Goal: Task Accomplishment & Management: Use online tool/utility

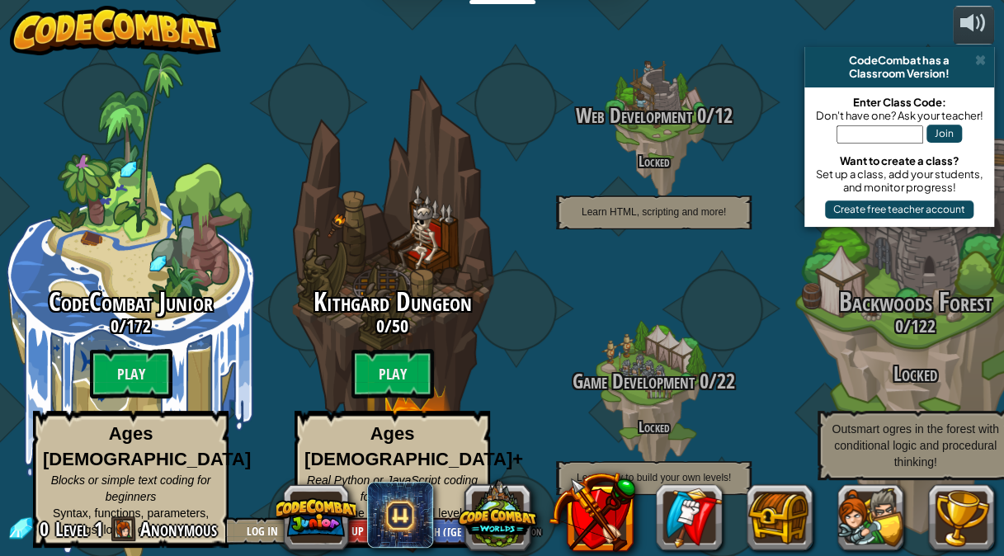
click at [960, 132] on button "Join" at bounding box center [943, 134] width 35 height 18
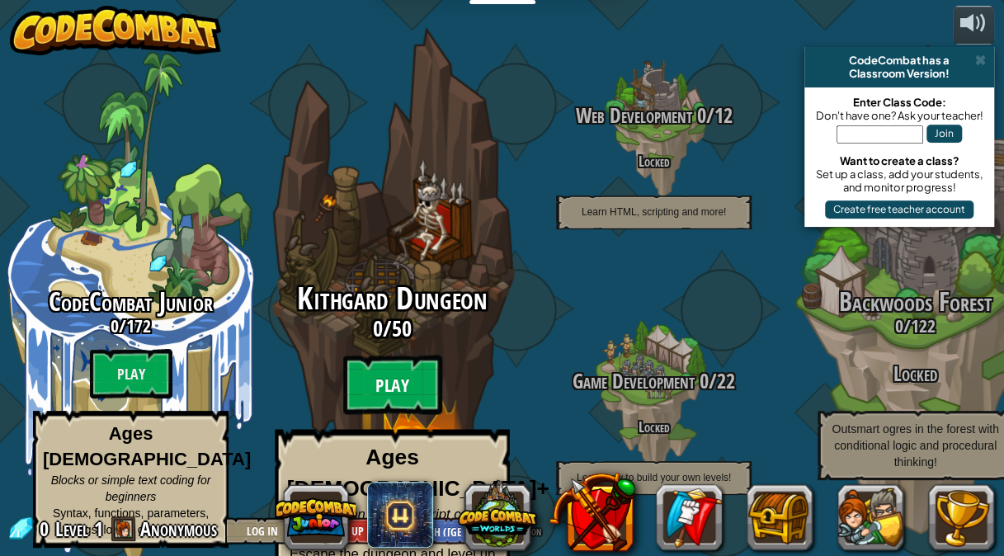
click at [421, 358] on btn "Play" at bounding box center [392, 385] width 99 height 59
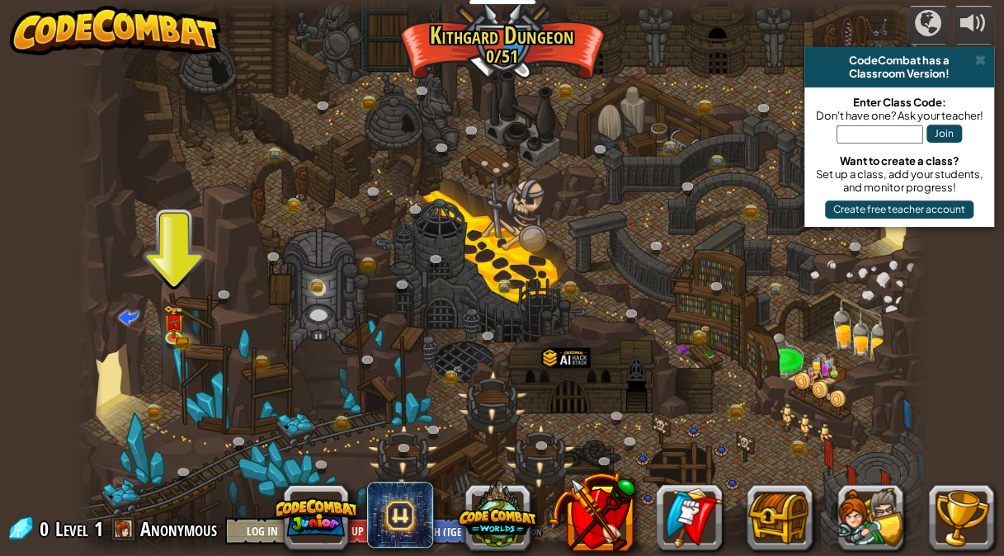
click at [476, 393] on div at bounding box center [502, 278] width 850 height 556
click at [175, 333] on img at bounding box center [173, 312] width 21 height 45
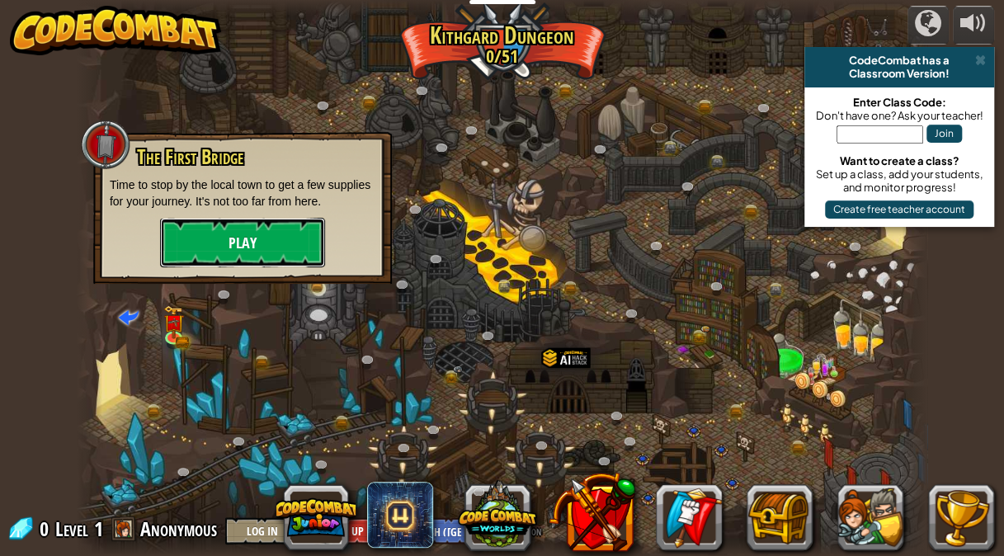
click at [244, 247] on button "Play" at bounding box center [242, 242] width 165 height 49
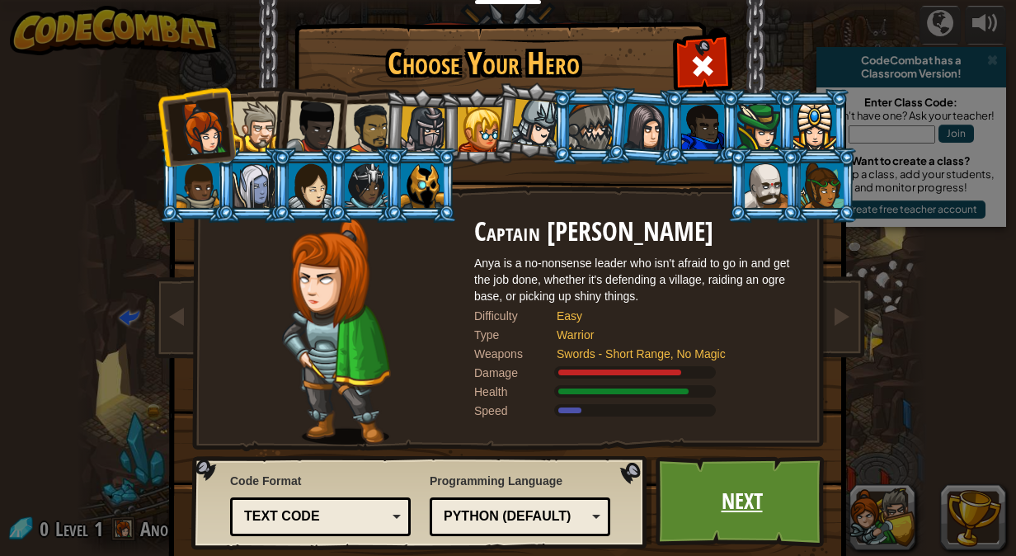
click at [682, 478] on link "Next" at bounding box center [742, 501] width 172 height 91
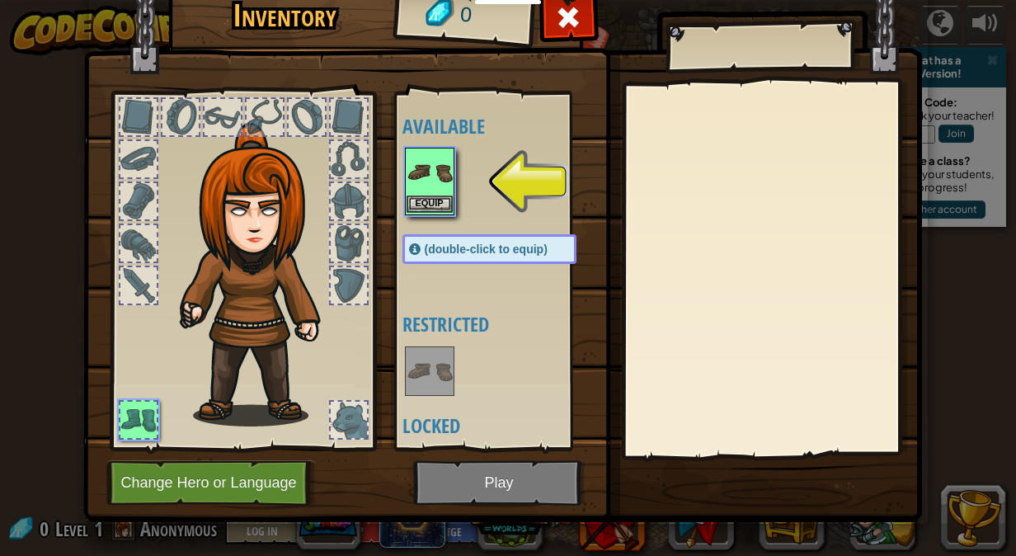
click at [421, 167] on img at bounding box center [430, 172] width 46 height 46
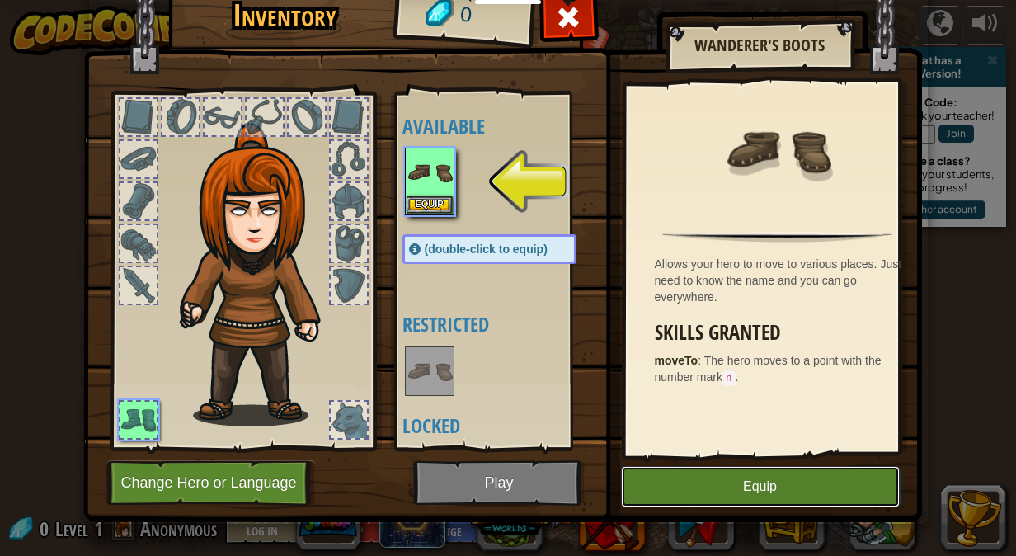
click at [788, 485] on button "Equip" at bounding box center [760, 486] width 279 height 41
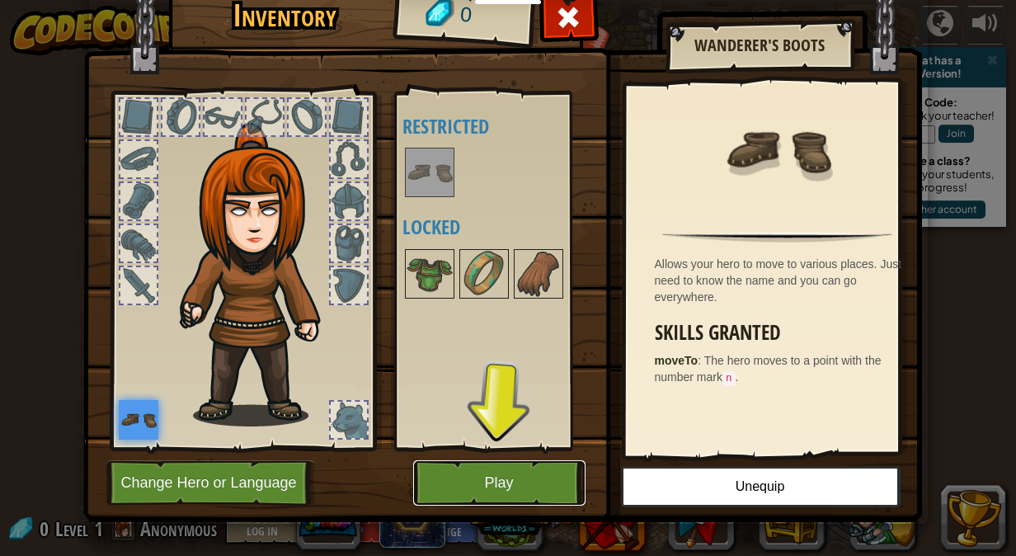
click at [535, 470] on button "Play" at bounding box center [499, 482] width 172 height 45
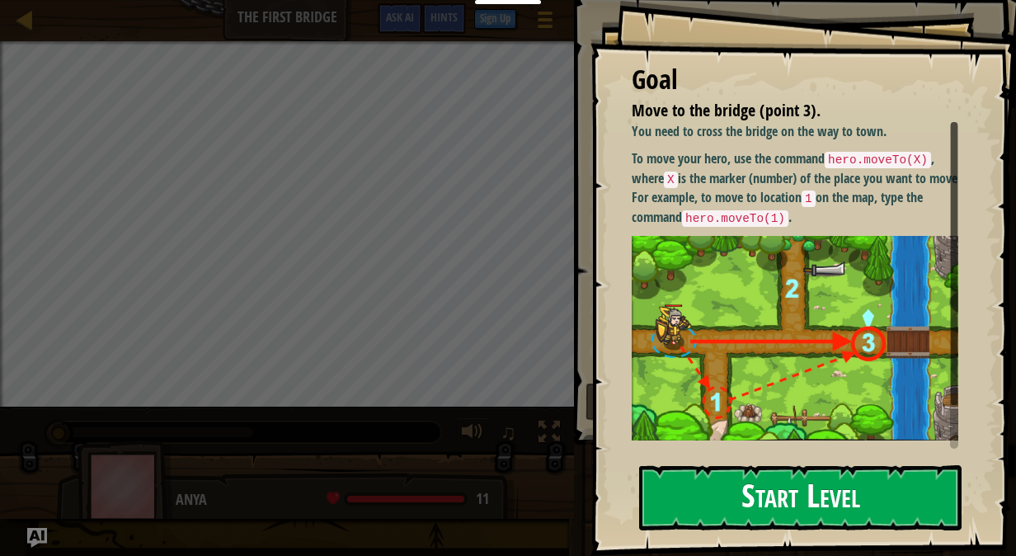
click at [797, 481] on button "Start Level" at bounding box center [800, 497] width 323 height 65
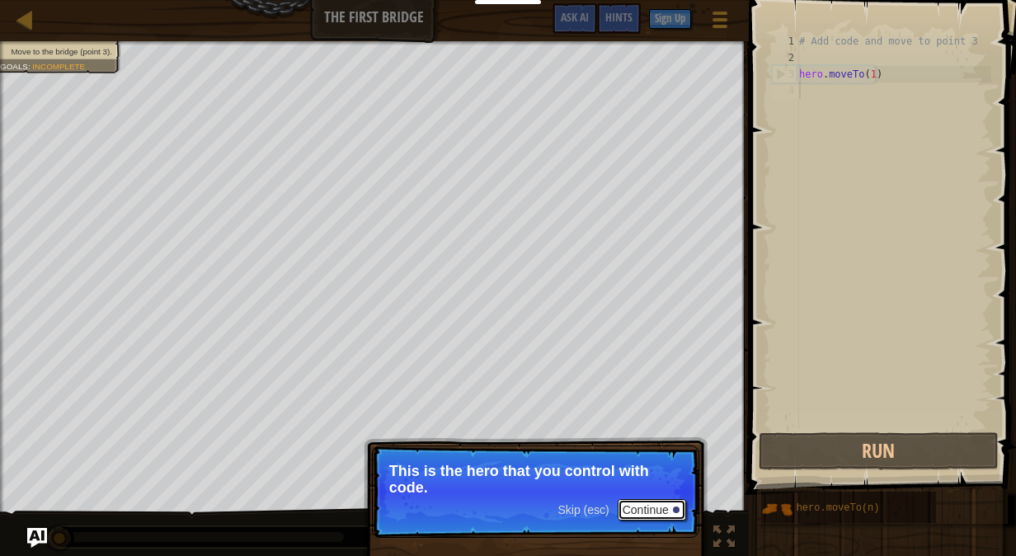
click at [638, 506] on button "Continue" at bounding box center [652, 509] width 68 height 21
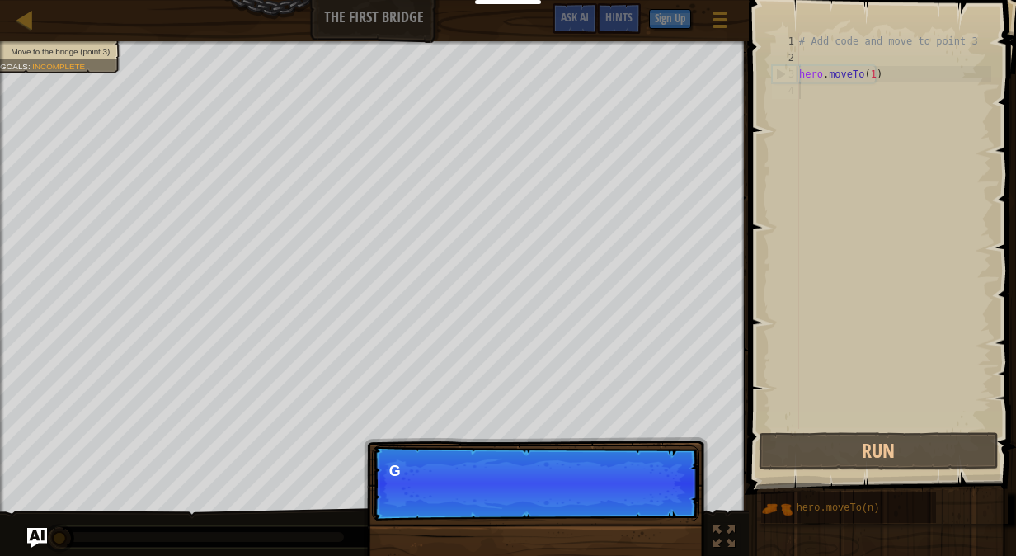
scroll to position [7, 0]
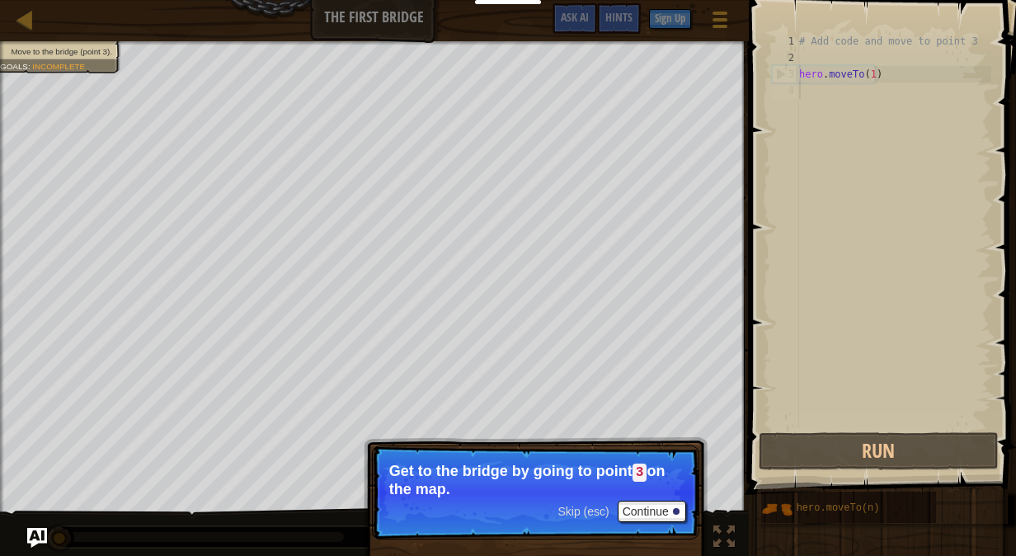
click at [651, 464] on p "Get to the bridge by going to point 3 on the map." at bounding box center [535, 480] width 293 height 35
click at [665, 506] on button "Continue" at bounding box center [652, 511] width 68 height 21
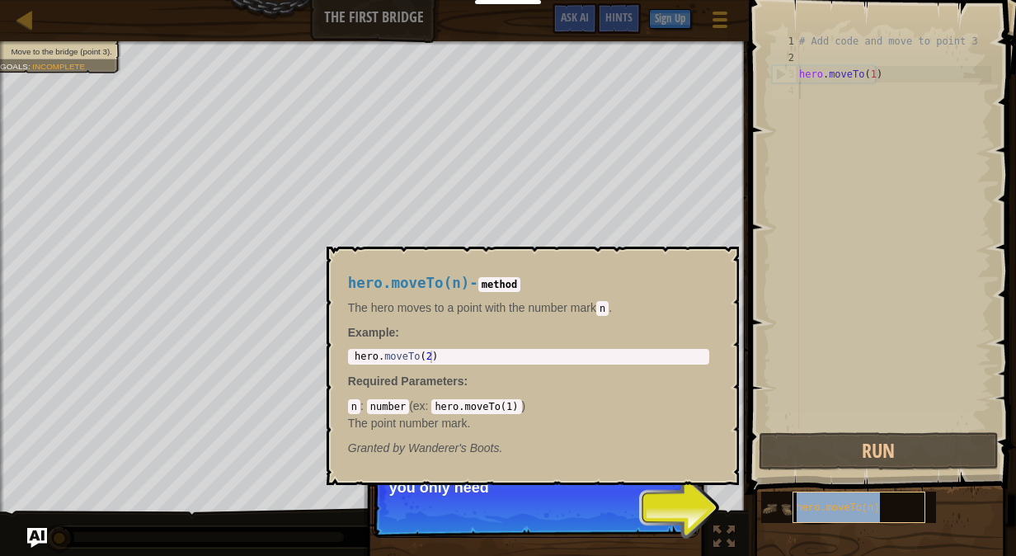
click at [817, 502] on span "hero.moveTo(n)" at bounding box center [838, 508] width 83 height 12
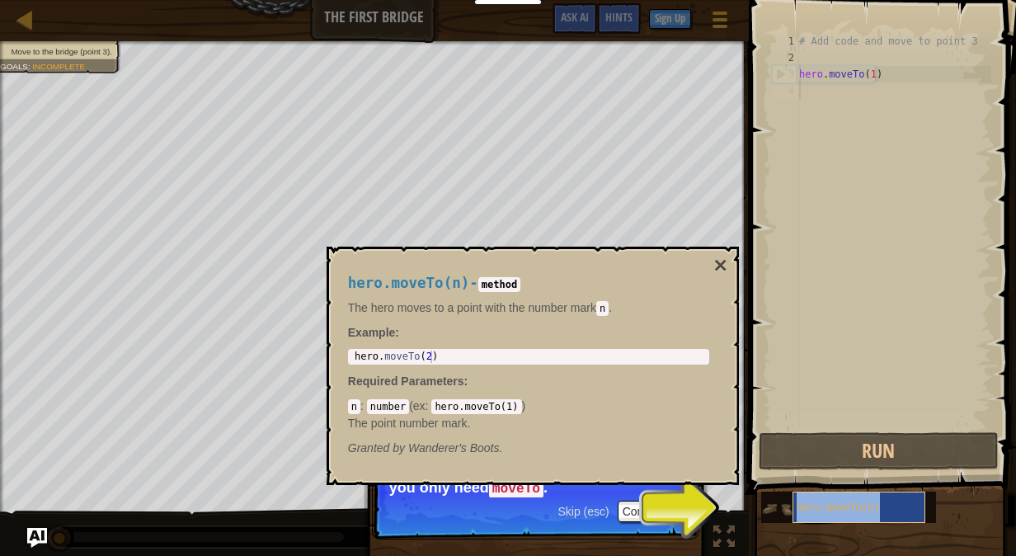
drag, startPoint x: 817, startPoint y: 502, endPoint x: 840, endPoint y: 509, distance: 23.5
click at [840, 509] on span "hero.moveTo(n)" at bounding box center [838, 508] width 83 height 12
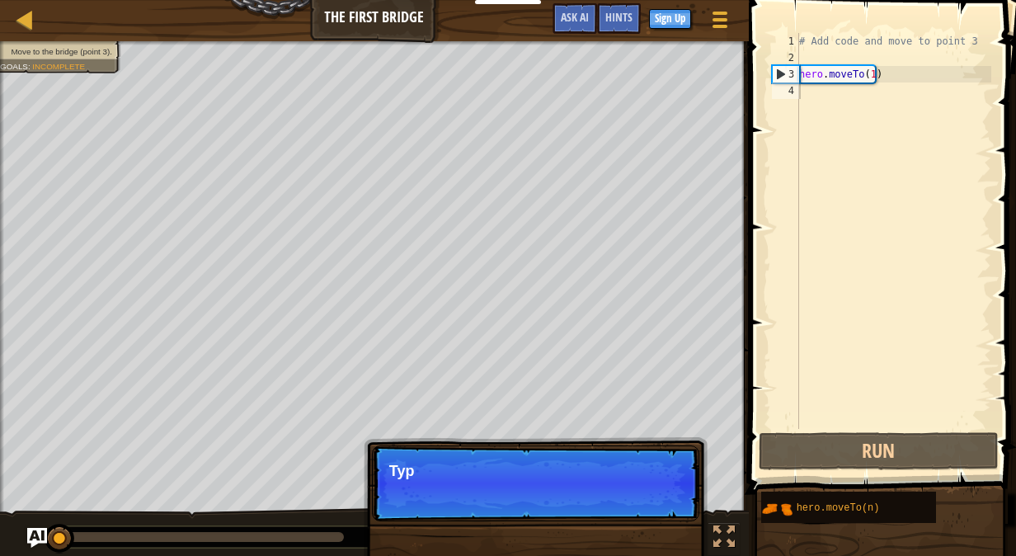
click at [850, 84] on div "# Add code and move to point 3 hero . moveTo ( 1 )" at bounding box center [893, 247] width 195 height 429
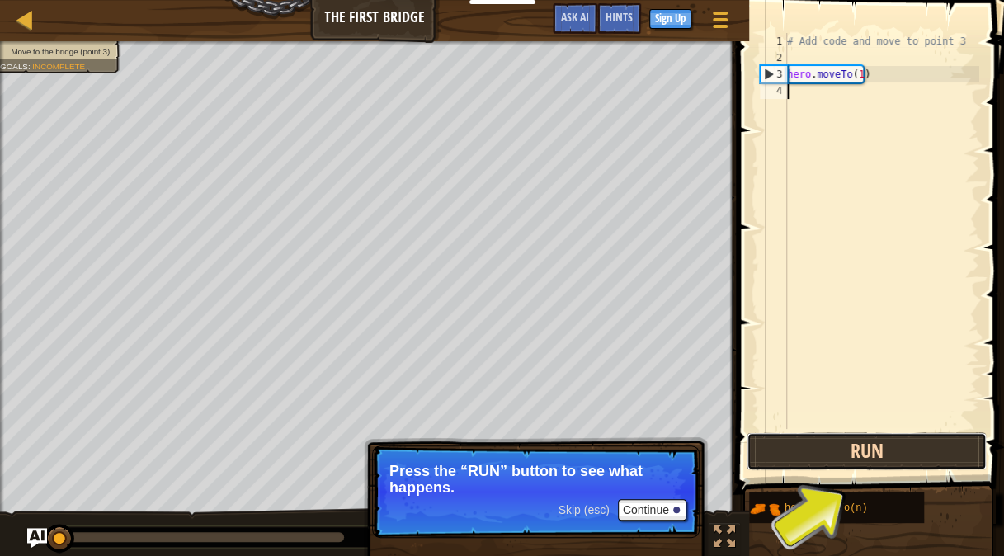
click at [889, 455] on button "Run" at bounding box center [867, 451] width 240 height 38
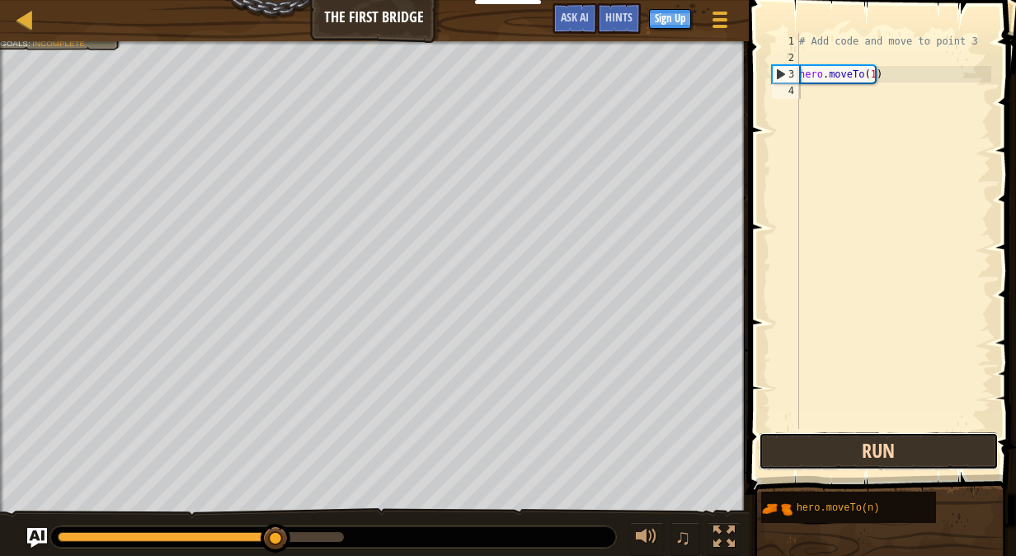
click at [978, 439] on button "Run" at bounding box center [879, 451] width 240 height 38
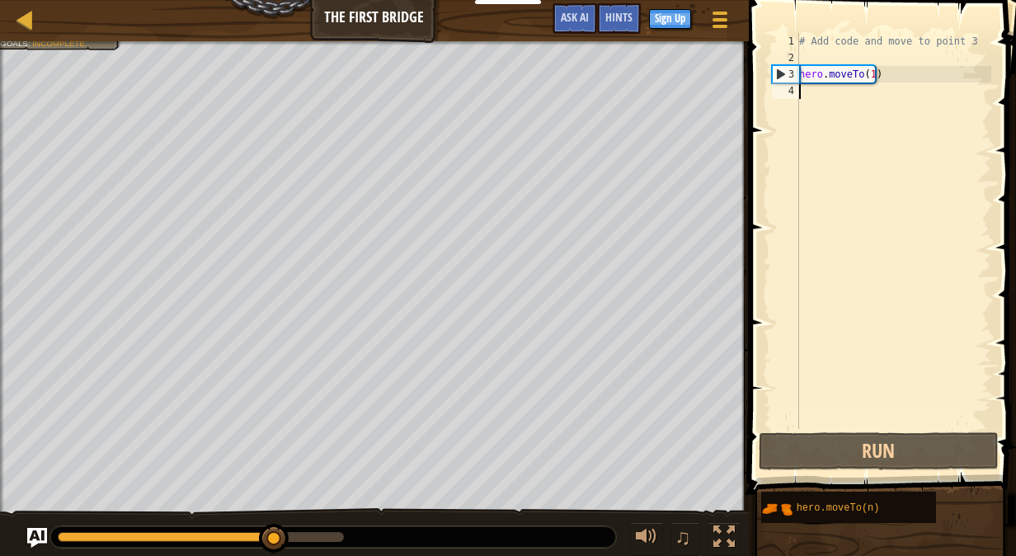
click at [796, 73] on div "3" at bounding box center [786, 74] width 26 height 16
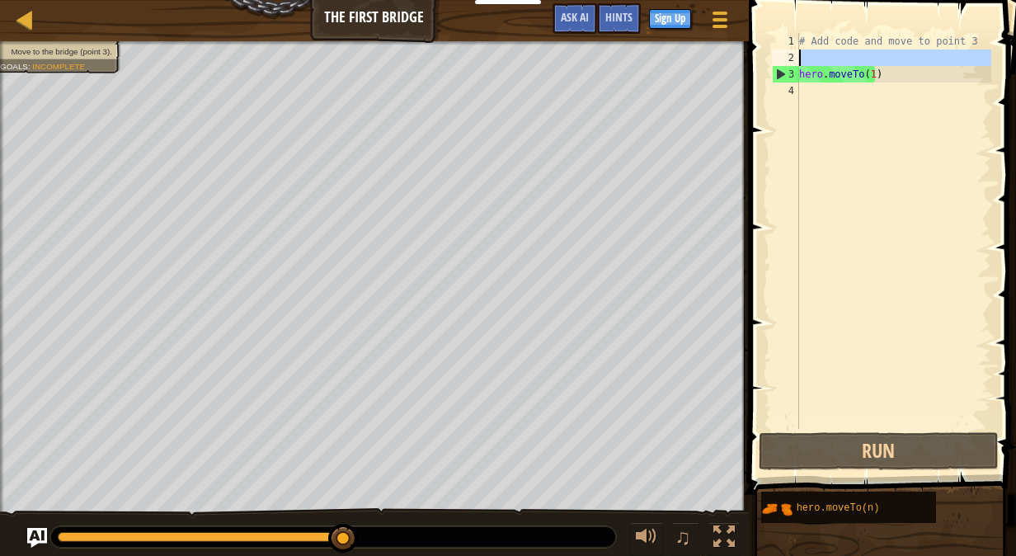
click at [791, 54] on div "2" at bounding box center [785, 57] width 27 height 16
type textarea "hero.moveTo(1)"
click at [810, 73] on div "# Add code and move to point 3 hero . moveTo ( 1 )" at bounding box center [893, 247] width 195 height 429
type textarea "hero.moveTo(1)"
click at [18, 21] on div at bounding box center [25, 19] width 21 height 21
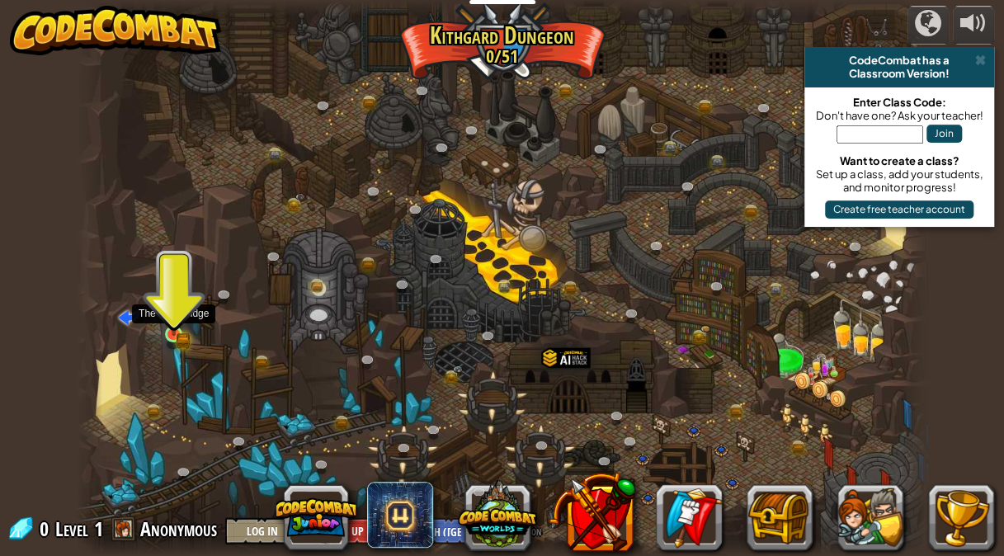
click at [173, 335] on img at bounding box center [173, 312] width 21 height 45
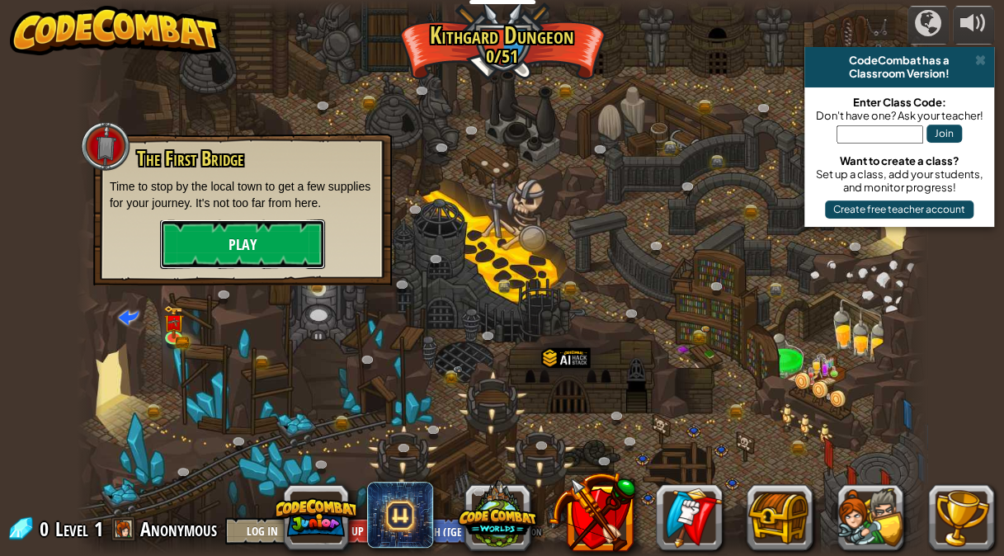
click at [208, 250] on button "Play" at bounding box center [242, 243] width 165 height 49
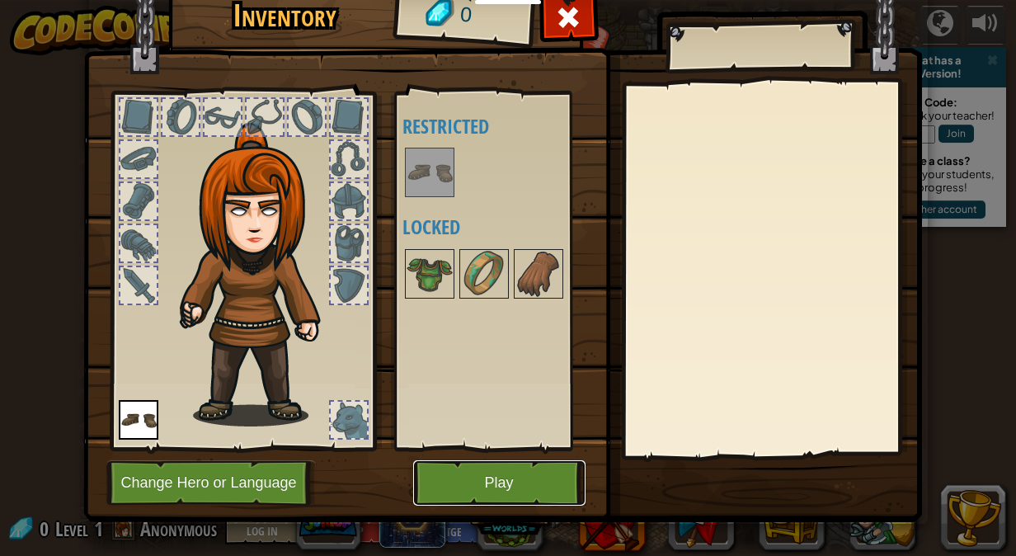
click at [530, 475] on button "Play" at bounding box center [499, 482] width 172 height 45
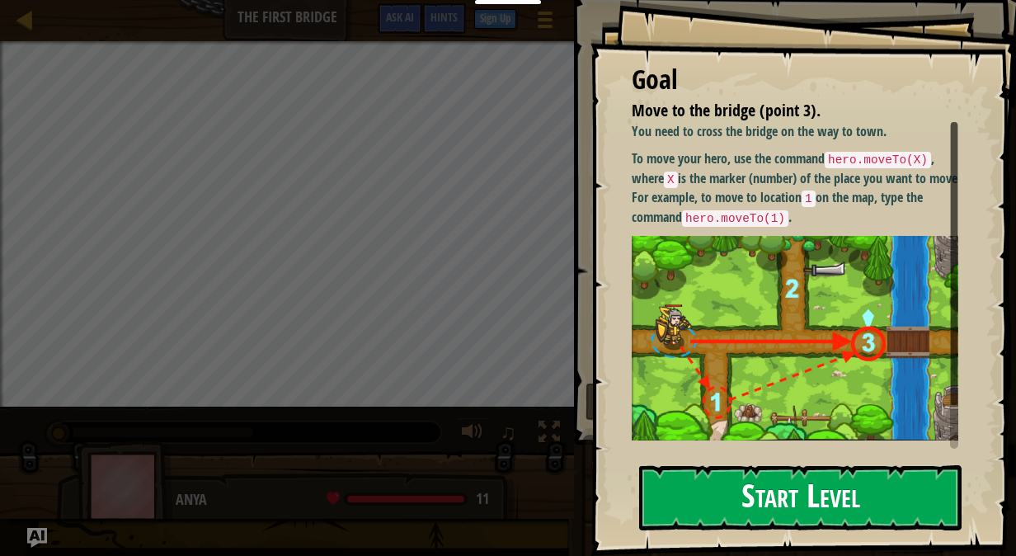
click at [760, 490] on button "Start Level" at bounding box center [800, 497] width 323 height 65
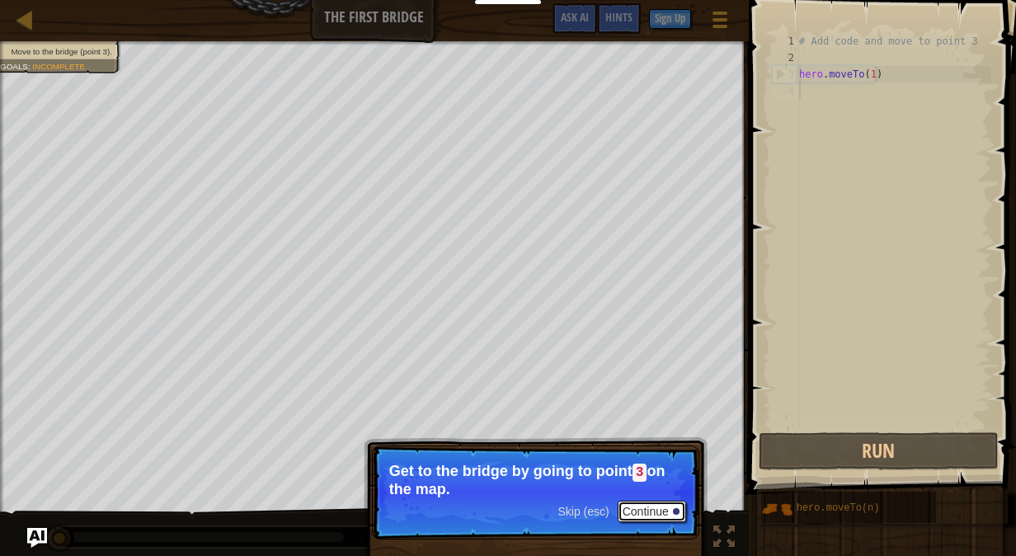
click at [652, 501] on button "Continue" at bounding box center [652, 511] width 68 height 21
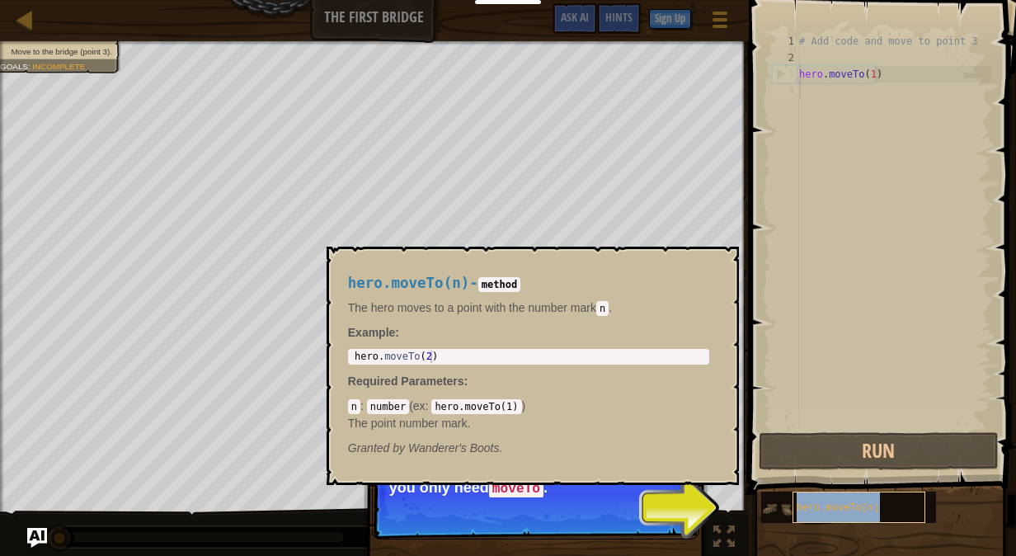
click at [803, 503] on span "hero.moveTo(n)" at bounding box center [838, 508] width 83 height 12
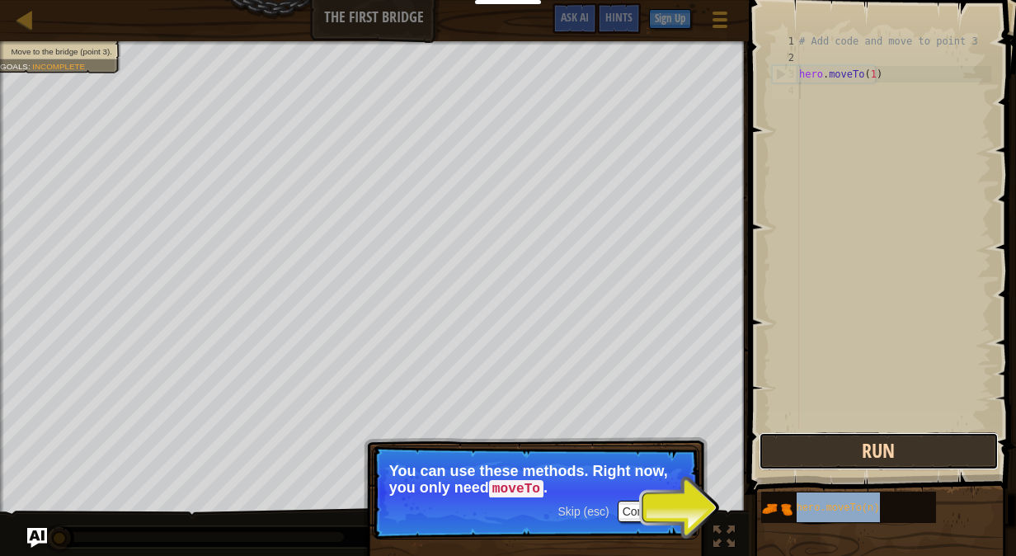
click at [875, 447] on button "Run" at bounding box center [879, 451] width 240 height 38
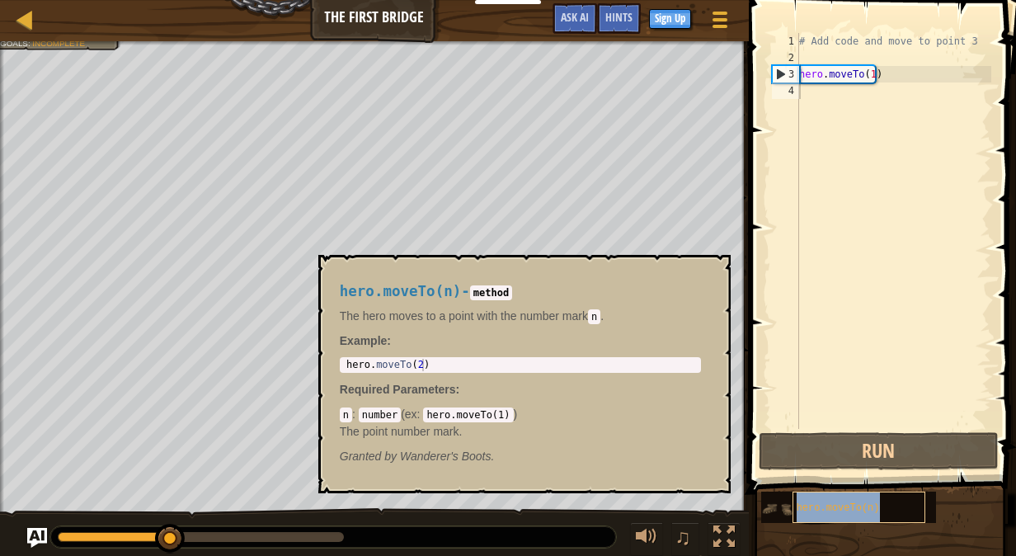
click at [893, 515] on div "hero.moveTo(n)" at bounding box center [860, 507] width 134 height 31
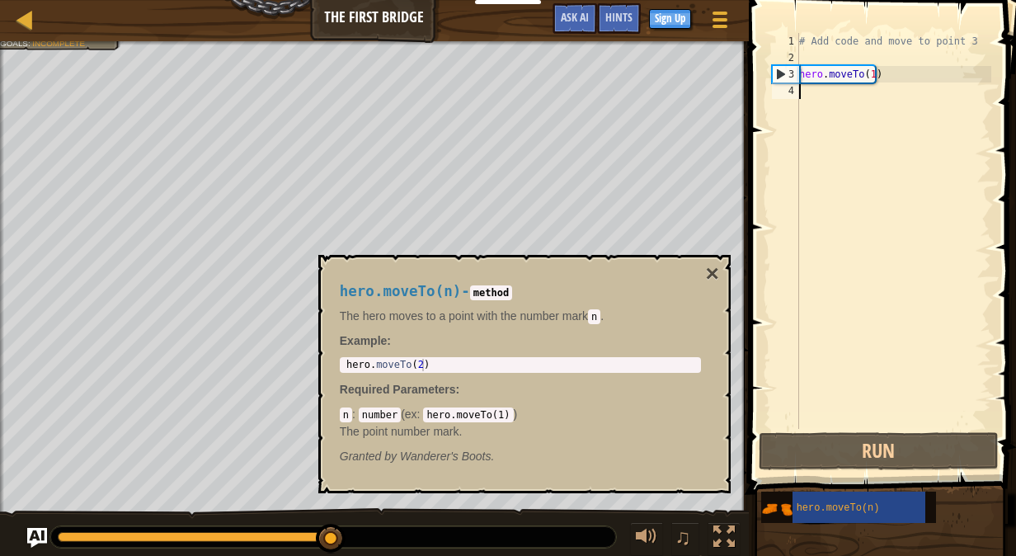
click at [481, 411] on code "hero.moveTo(1)" at bounding box center [468, 414] width 90 height 15
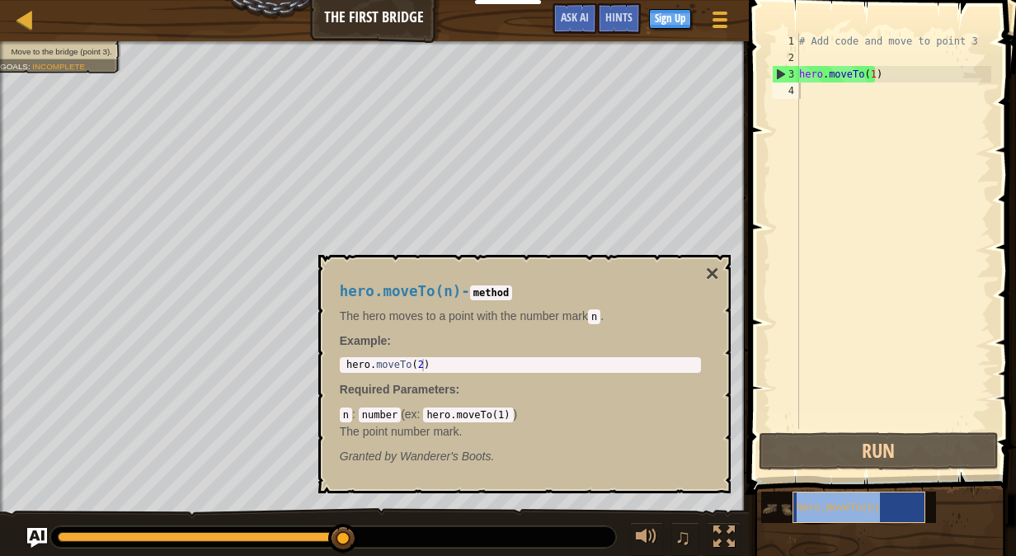
click at [902, 515] on div "hero.moveTo(n)" at bounding box center [860, 507] width 134 height 31
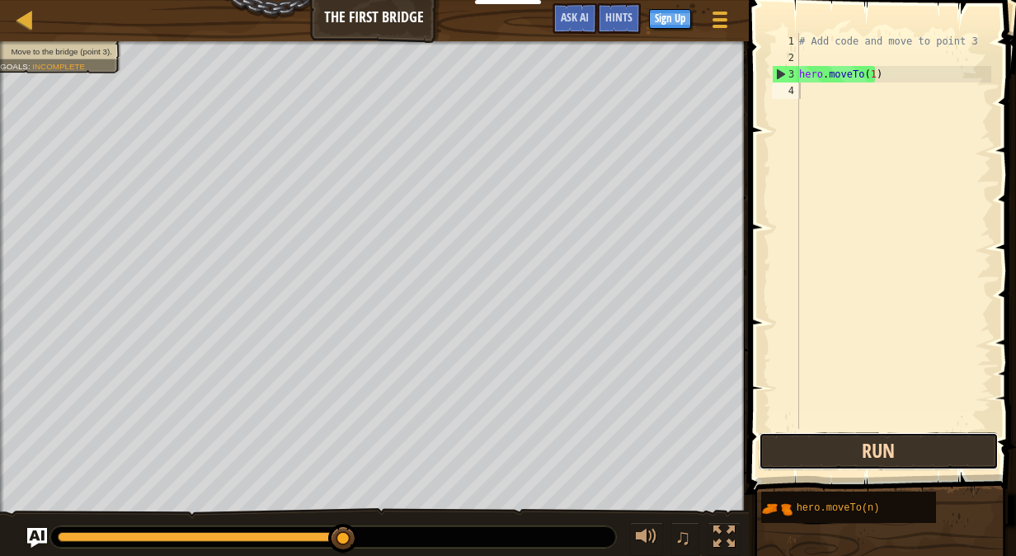
click at [869, 436] on button "Run" at bounding box center [879, 451] width 240 height 38
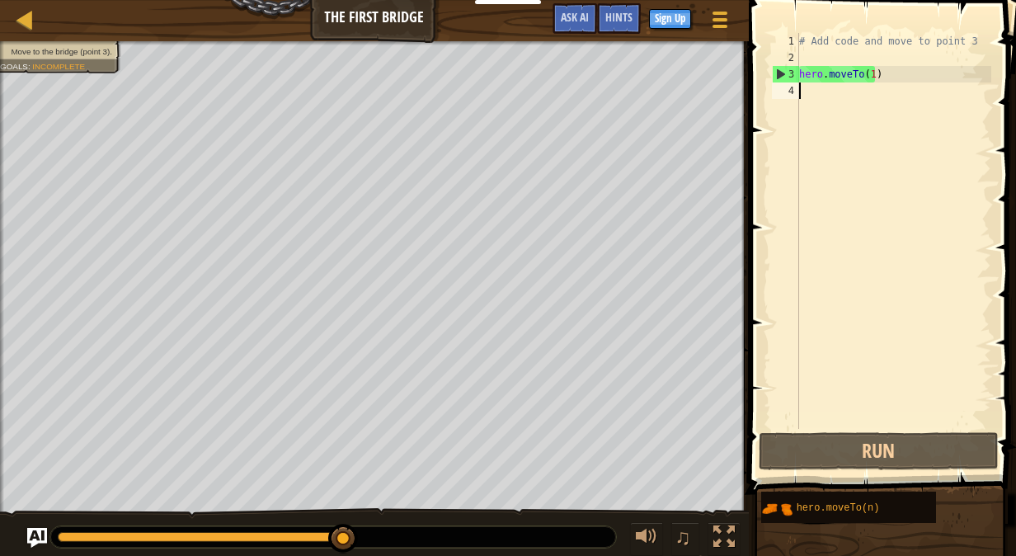
click at [800, 87] on div "# Add code and move to point 3 hero . moveTo ( 1 )" at bounding box center [893, 247] width 195 height 429
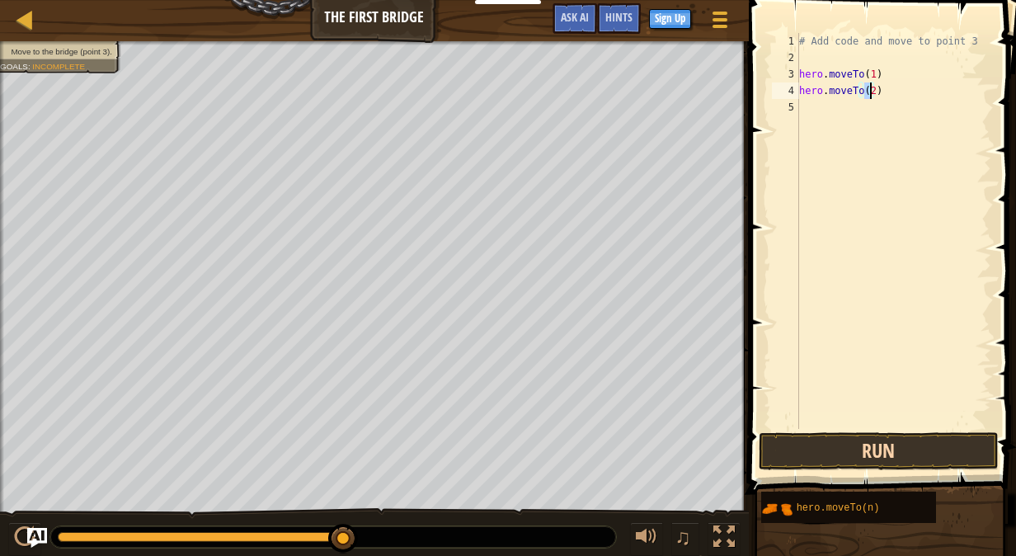
type textarea "hero.moveTo(2)"
click at [881, 455] on button "Run" at bounding box center [879, 451] width 240 height 38
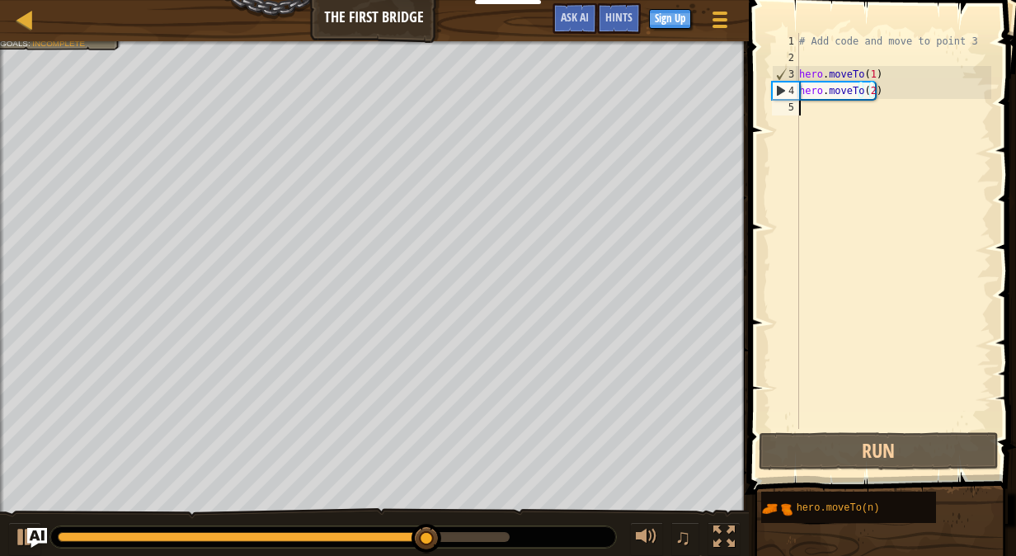
click at [802, 105] on div "# Add code and move to point 3 hero . moveTo ( 1 ) hero . moveTo ( 2 )" at bounding box center [893, 247] width 195 height 429
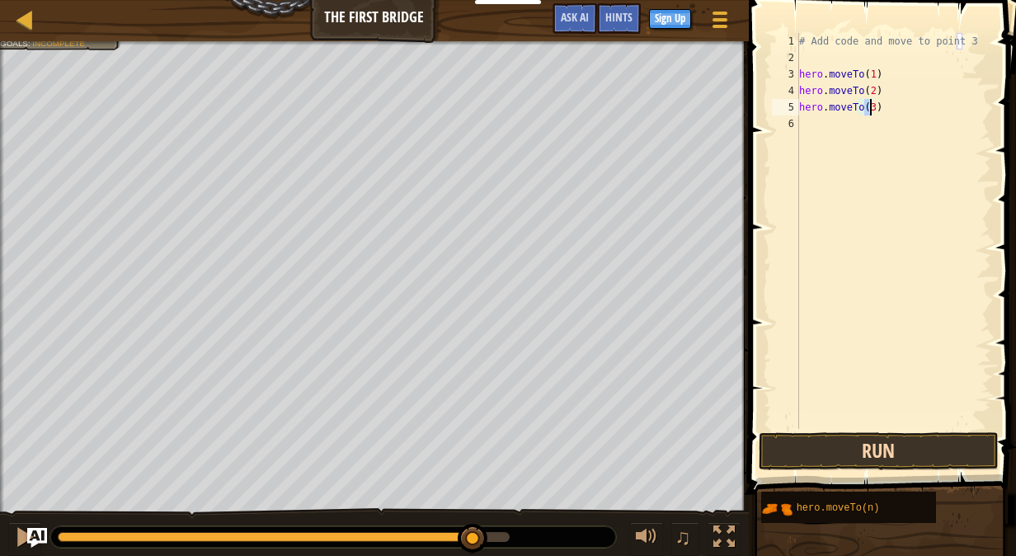
type textarea "hero.moveTo(3)"
click at [866, 445] on button "Run" at bounding box center [879, 451] width 240 height 38
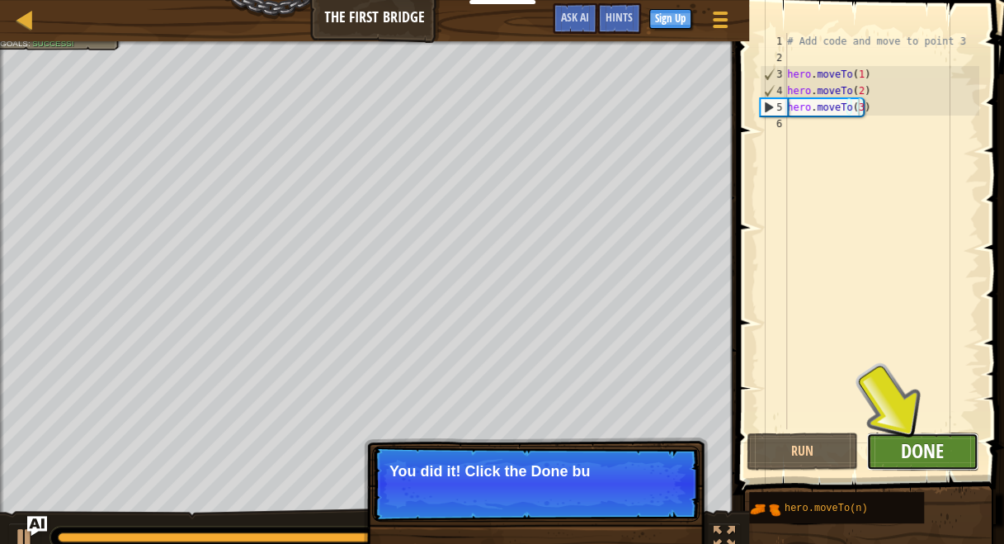
click at [936, 452] on span "Done" at bounding box center [922, 450] width 43 height 26
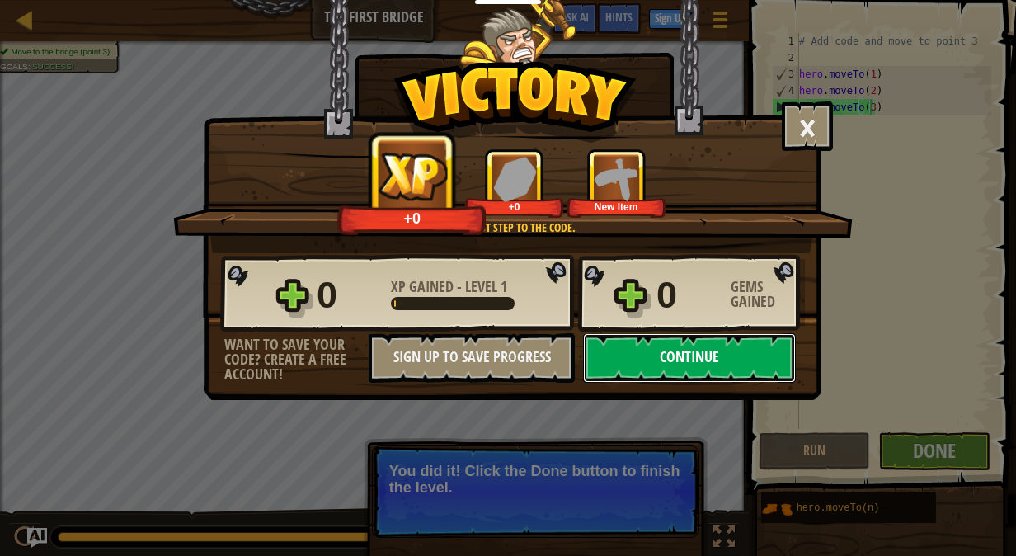
click at [727, 354] on button "Continue" at bounding box center [689, 357] width 213 height 49
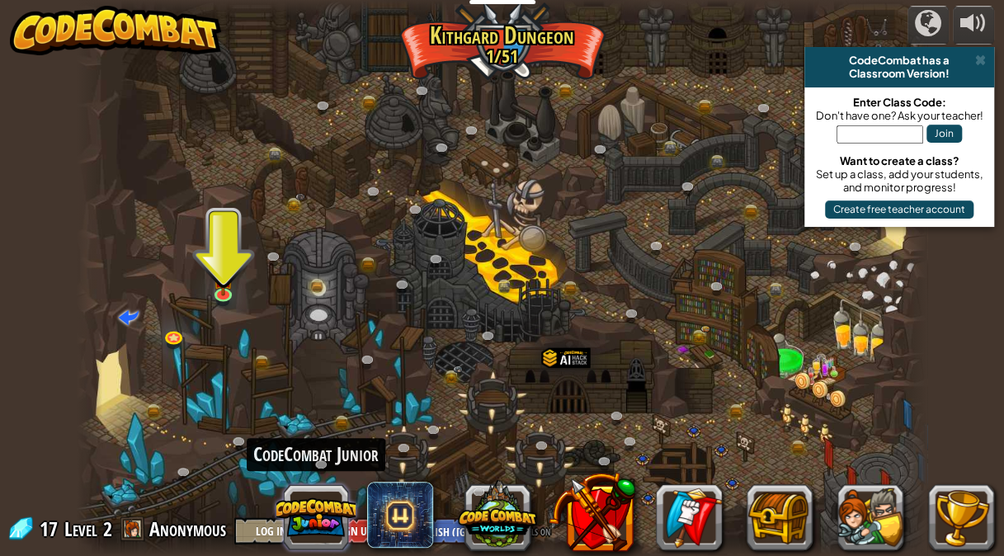
click at [353, 539] on button at bounding box center [315, 517] width 79 height 79
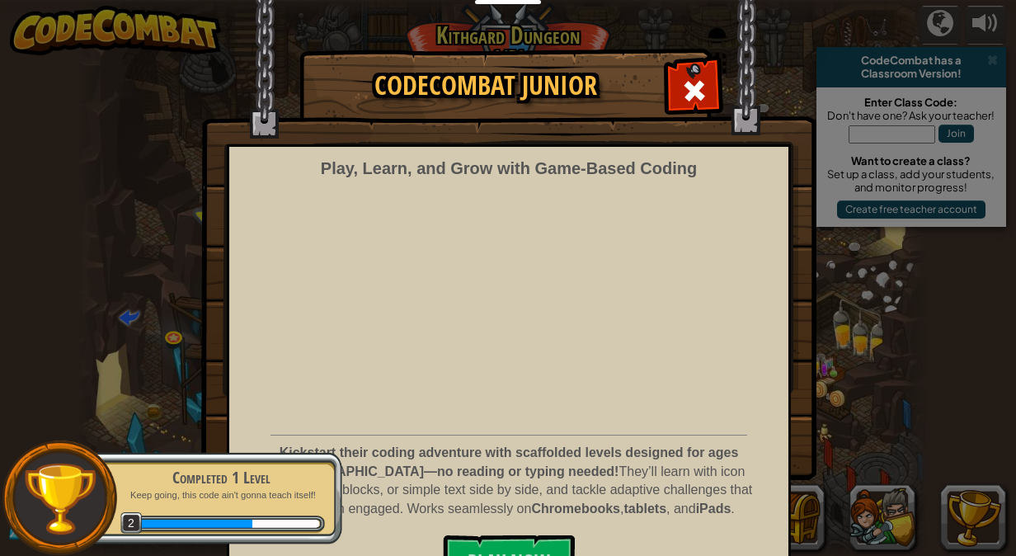
scroll to position [39, 0]
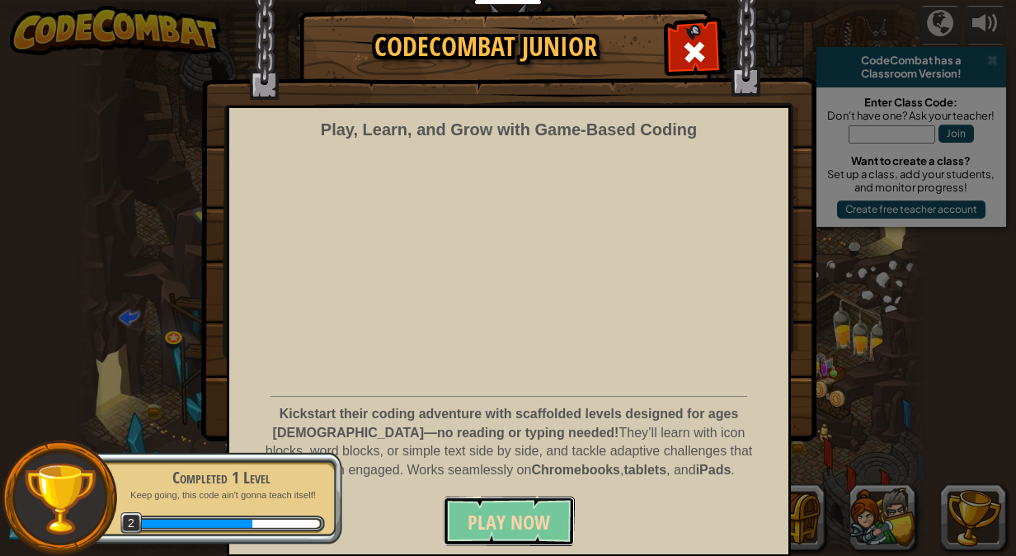
click at [496, 521] on span "Play Now" at bounding box center [509, 522] width 82 height 26
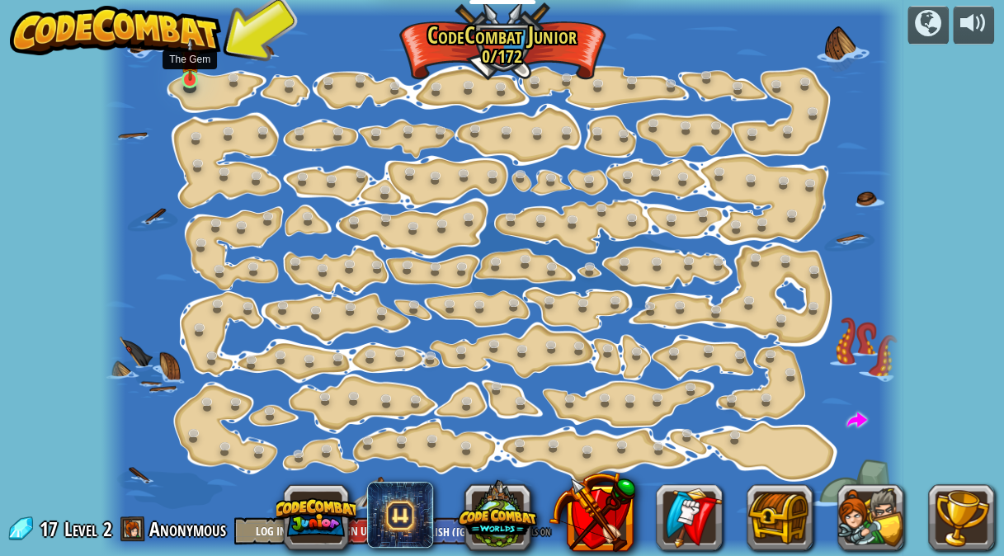
click at [190, 79] on img at bounding box center [190, 59] width 19 height 43
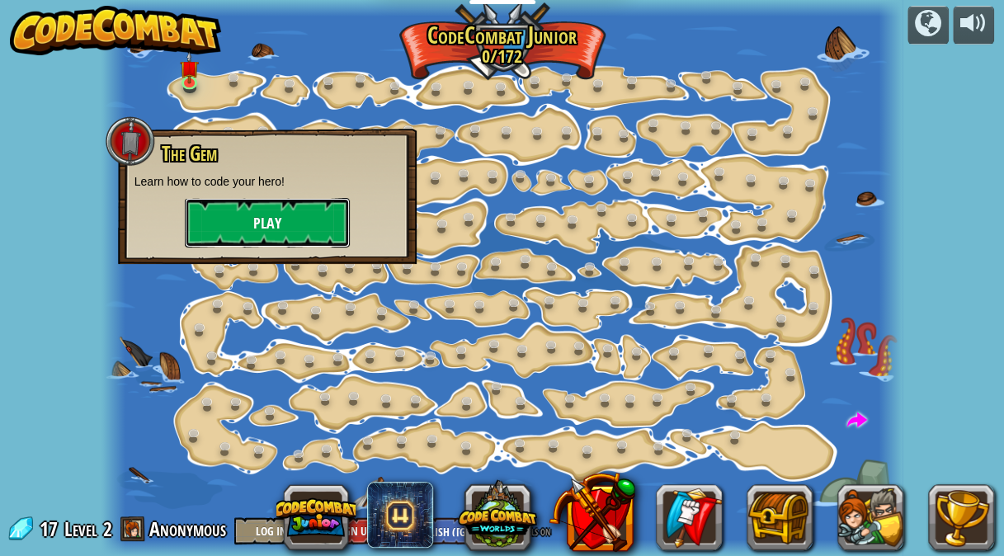
click at [283, 236] on button "Play" at bounding box center [267, 222] width 165 height 49
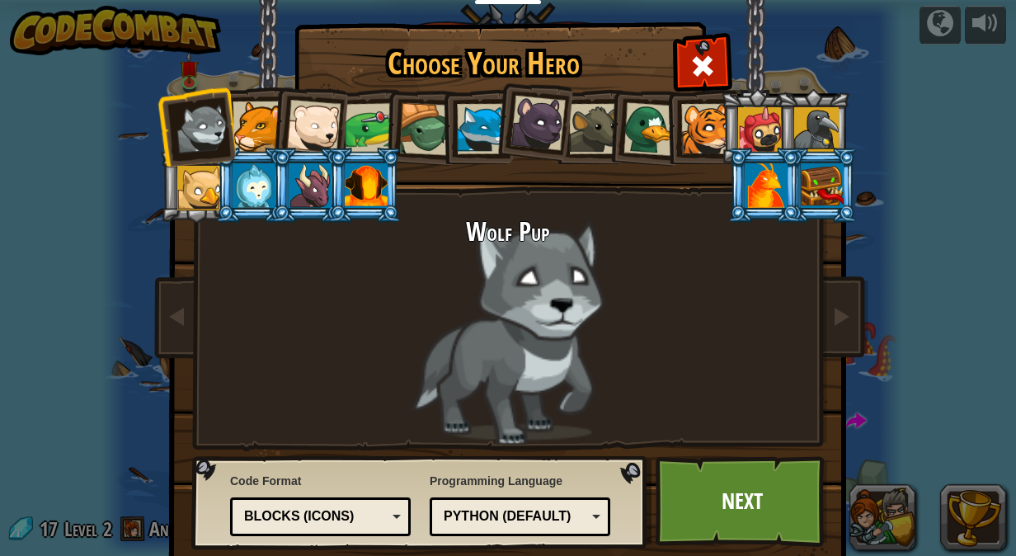
click at [236, 134] on div at bounding box center [258, 126] width 50 height 50
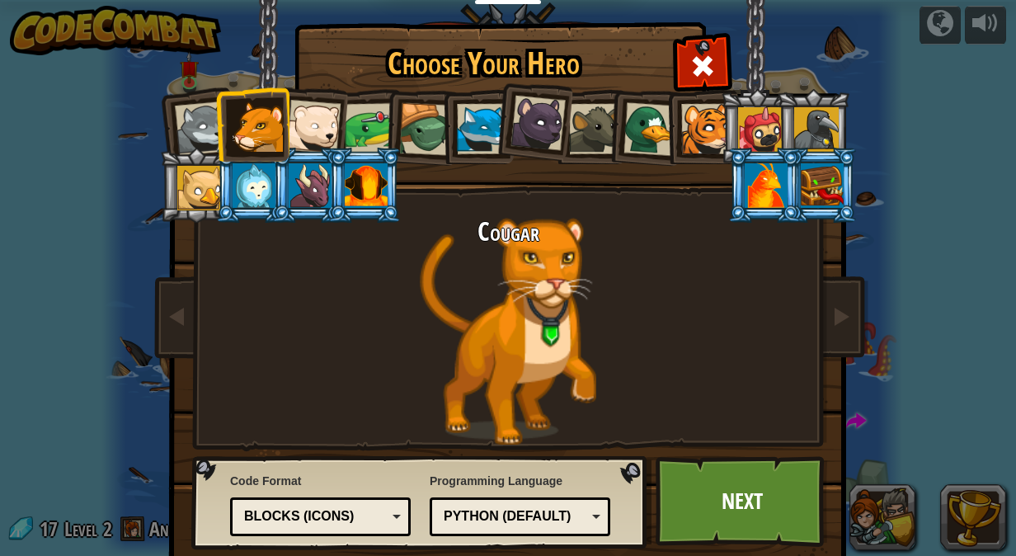
click at [195, 191] on div at bounding box center [199, 188] width 45 height 45
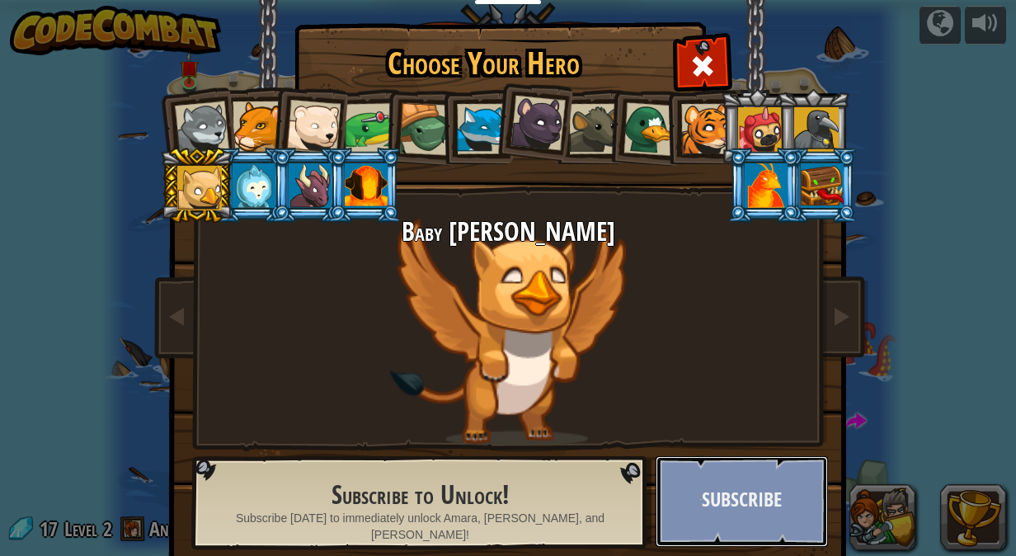
click at [728, 485] on button "Subscribe" at bounding box center [742, 501] width 172 height 91
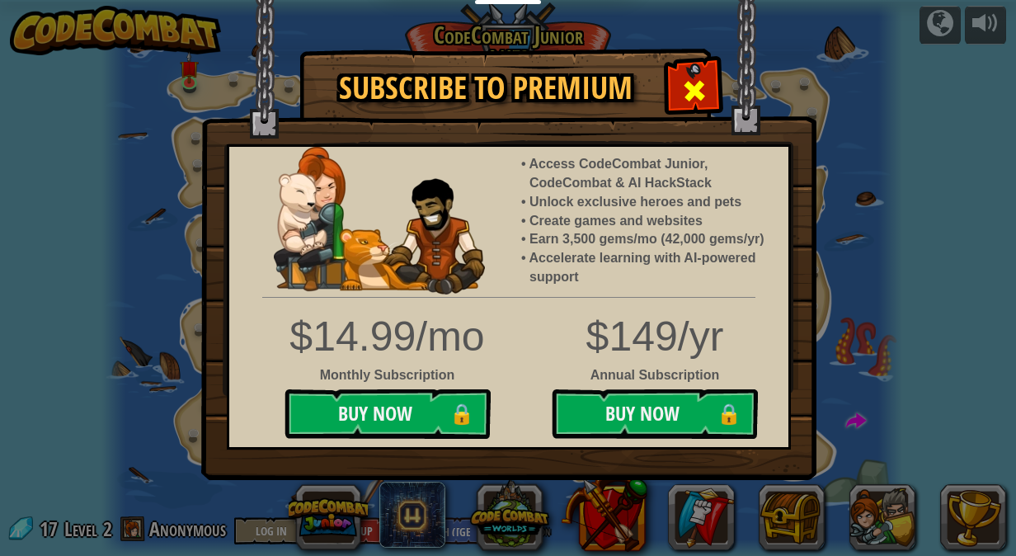
click at [684, 82] on span at bounding box center [694, 91] width 26 height 26
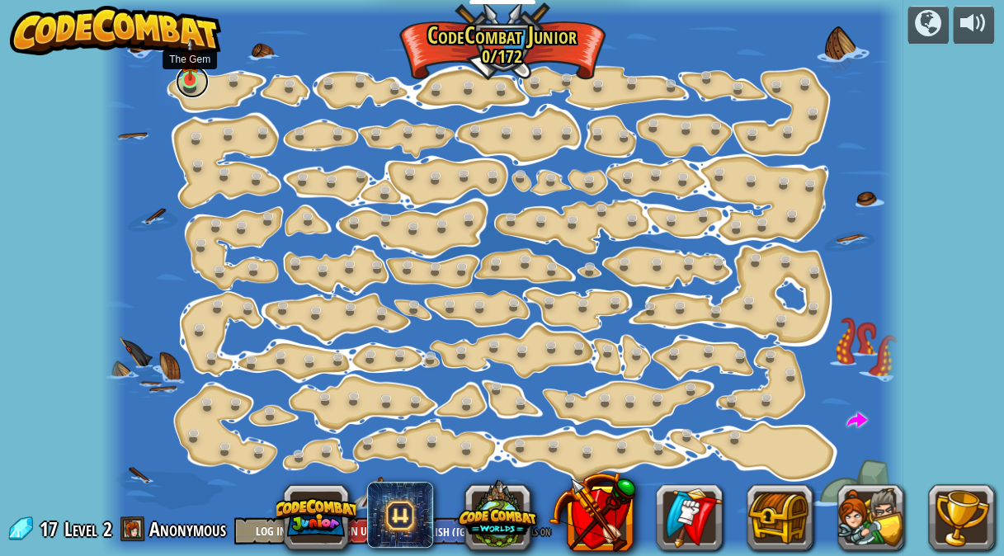
click at [181, 81] on link at bounding box center [192, 81] width 33 height 33
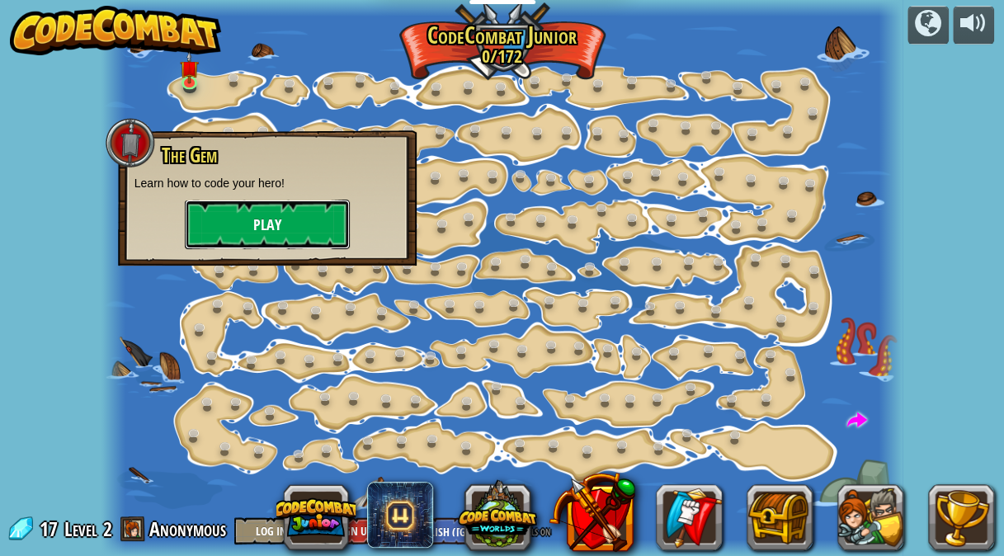
click at [267, 231] on button "Play" at bounding box center [267, 224] width 165 height 49
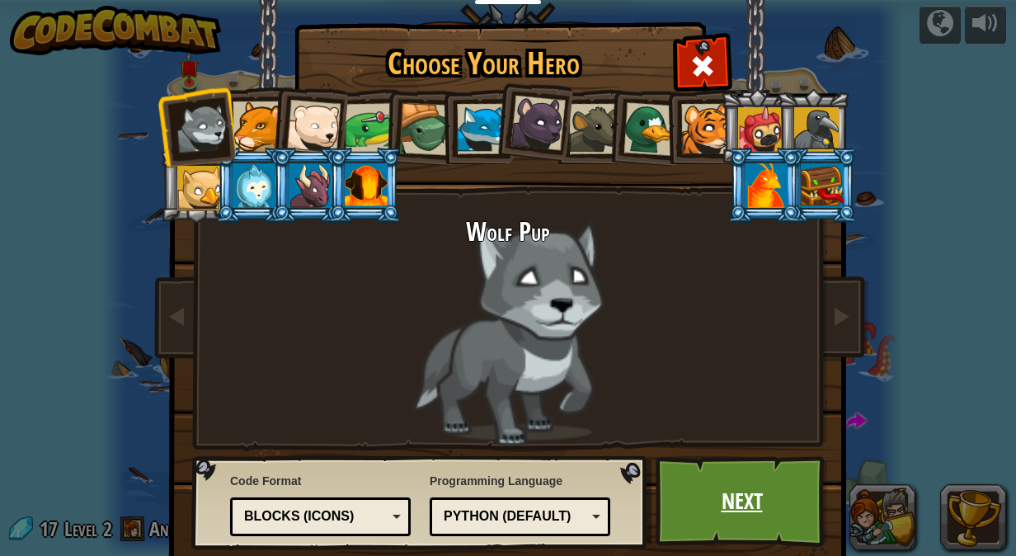
click at [718, 507] on link "Next" at bounding box center [742, 501] width 172 height 91
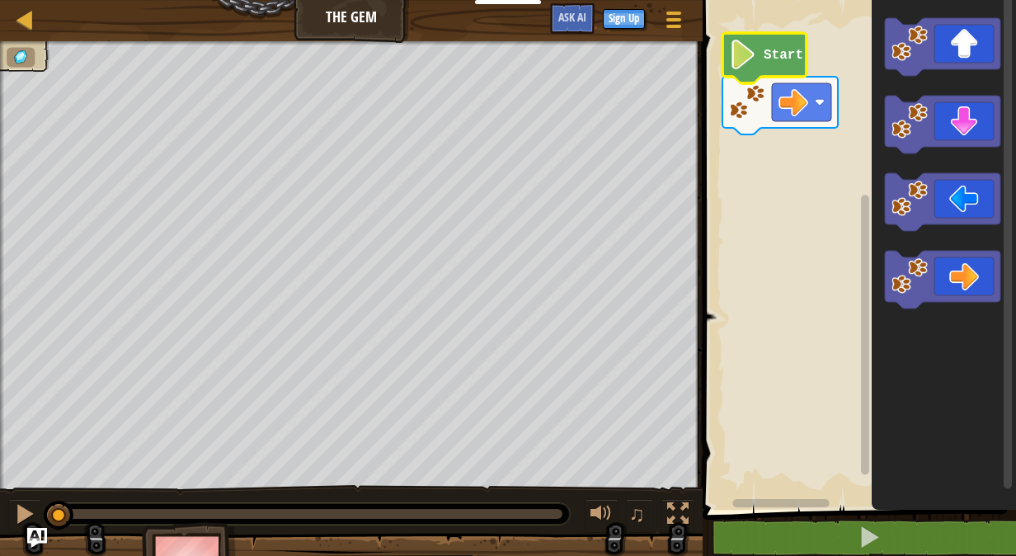
click at [746, 56] on image "Blockly Workspace" at bounding box center [743, 55] width 28 height 30
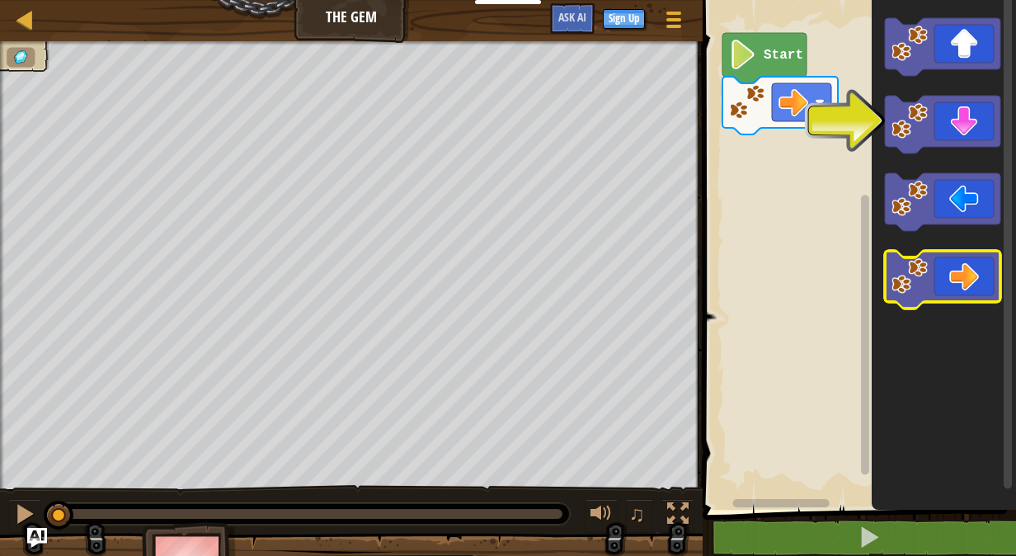
click at [959, 285] on icon "Blockly Workspace" at bounding box center [942, 280] width 115 height 58
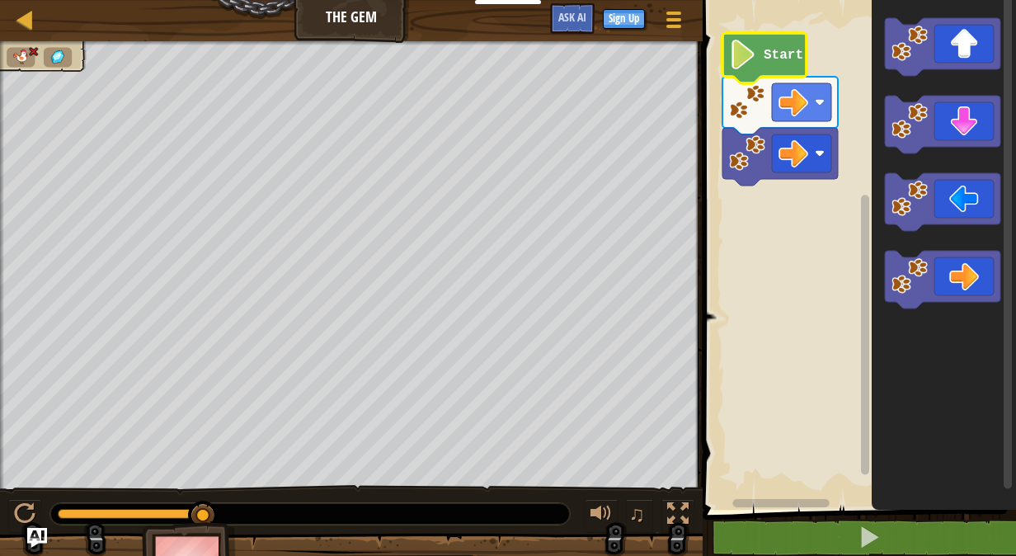
click at [746, 56] on image "Blockly Workspace" at bounding box center [743, 55] width 28 height 30
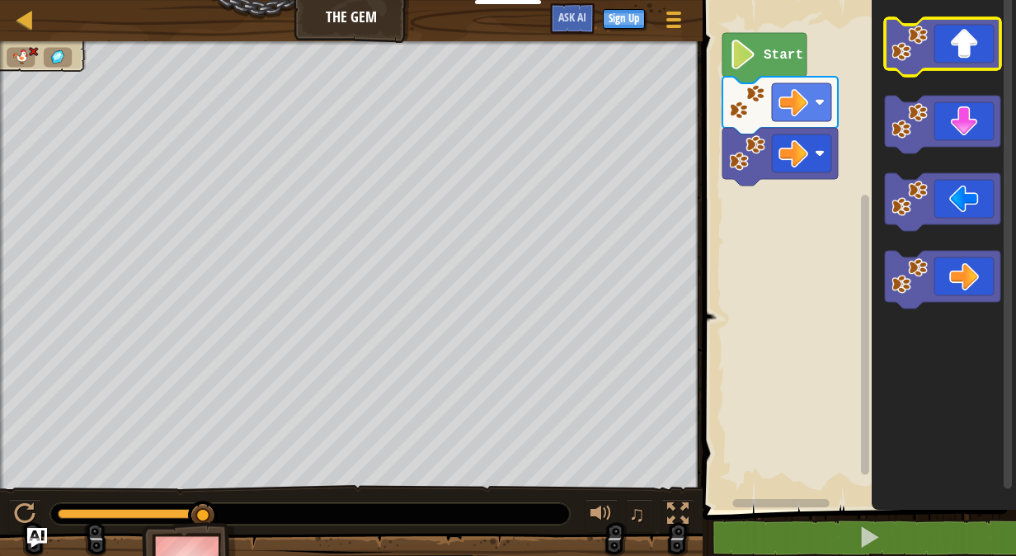
click at [918, 40] on image "Blockly Workspace" at bounding box center [910, 44] width 36 height 36
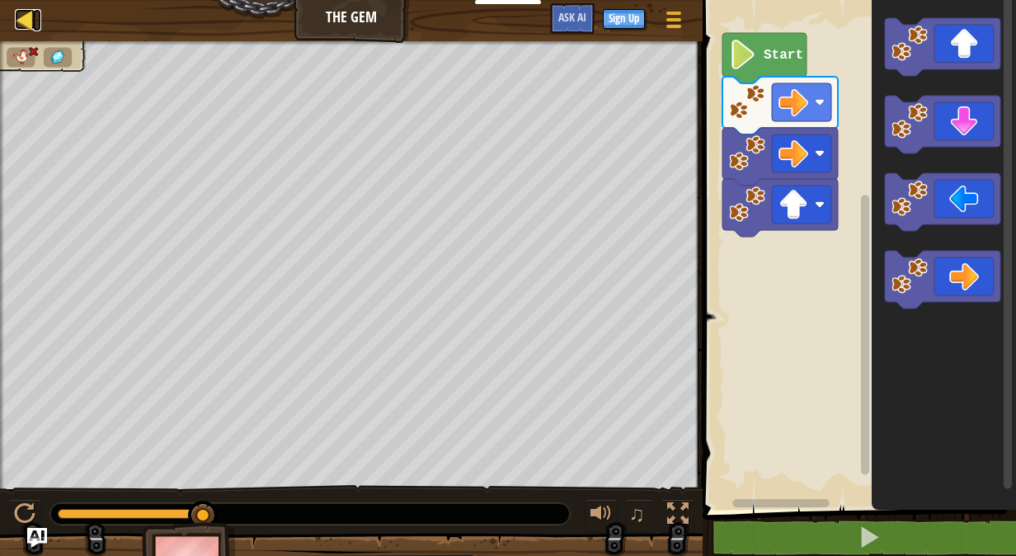
click at [21, 12] on div at bounding box center [25, 19] width 21 height 21
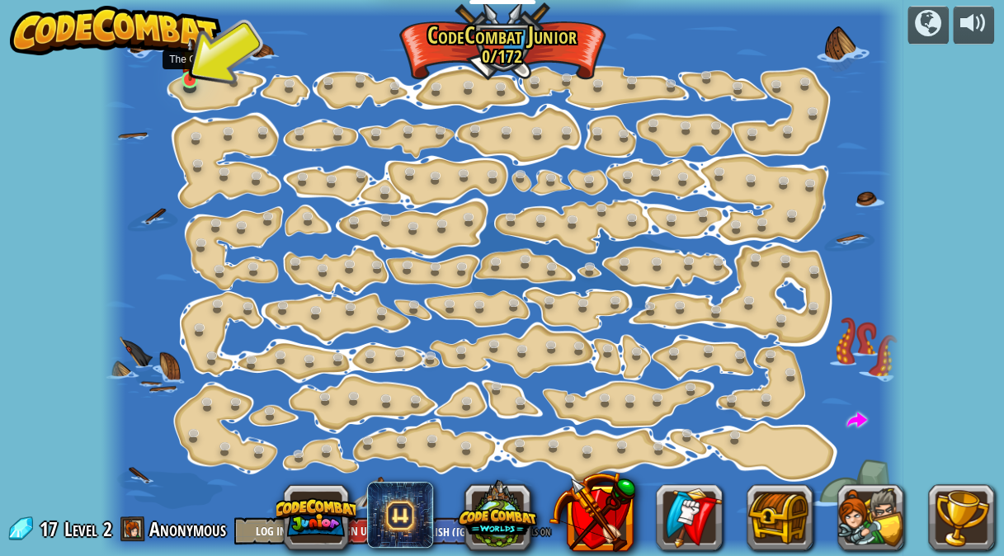
click at [191, 75] on img at bounding box center [190, 59] width 19 height 43
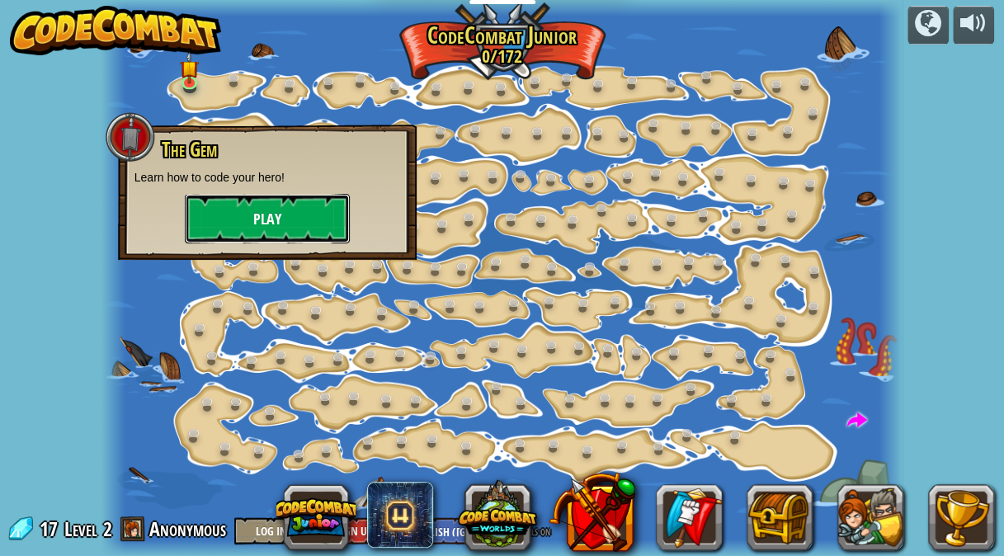
click at [269, 228] on button "Play" at bounding box center [267, 218] width 165 height 49
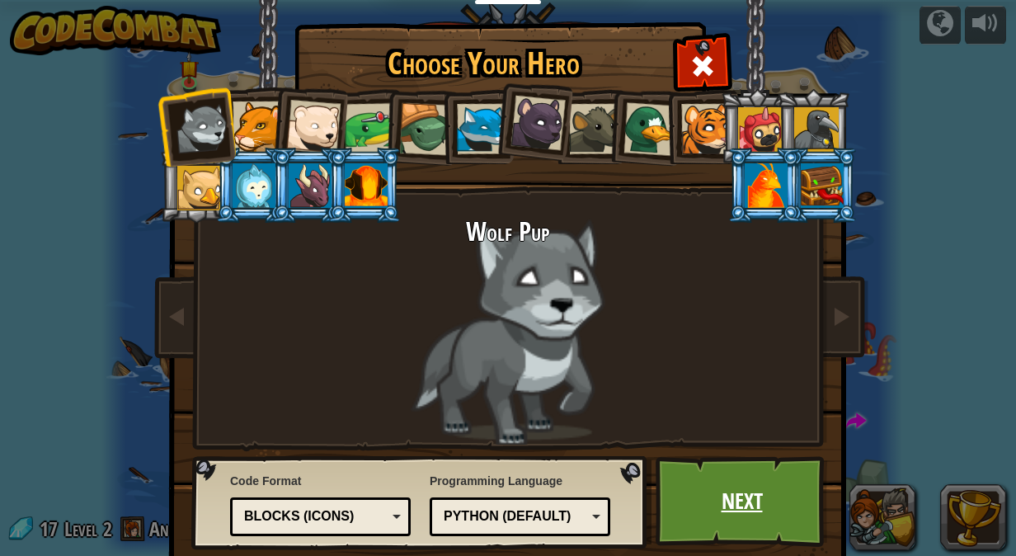
click at [704, 511] on link "Next" at bounding box center [742, 501] width 172 height 91
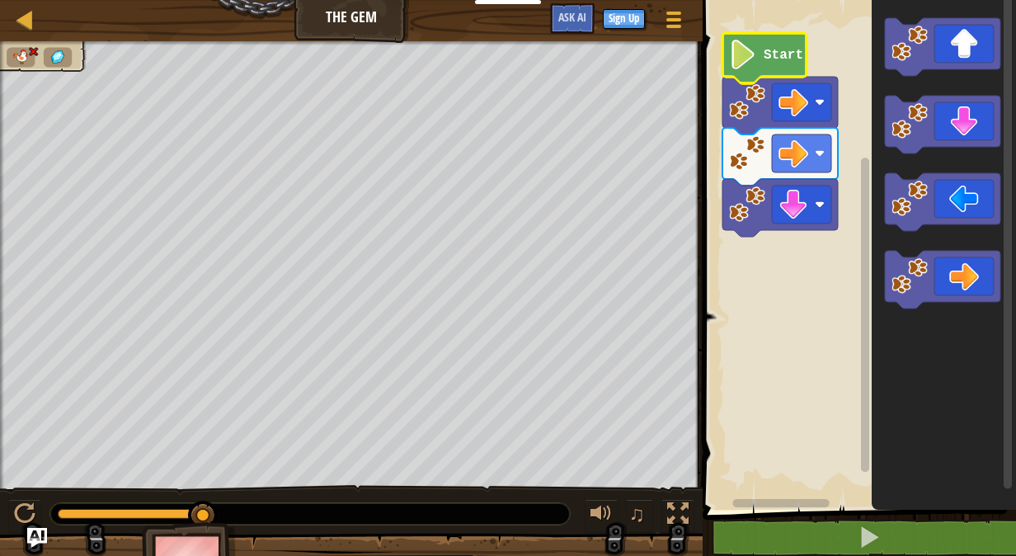
click at [751, 66] on image "Blockly Workspace" at bounding box center [743, 55] width 28 height 30
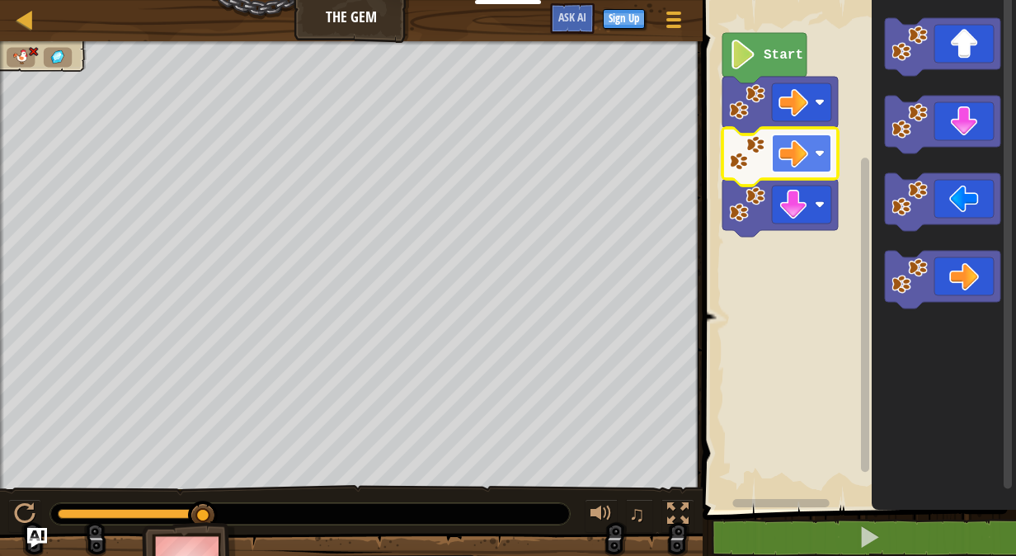
click at [805, 158] on image "Blockly Workspace" at bounding box center [794, 154] width 30 height 30
click at [36, 23] on link "Map" at bounding box center [37, 20] width 8 height 22
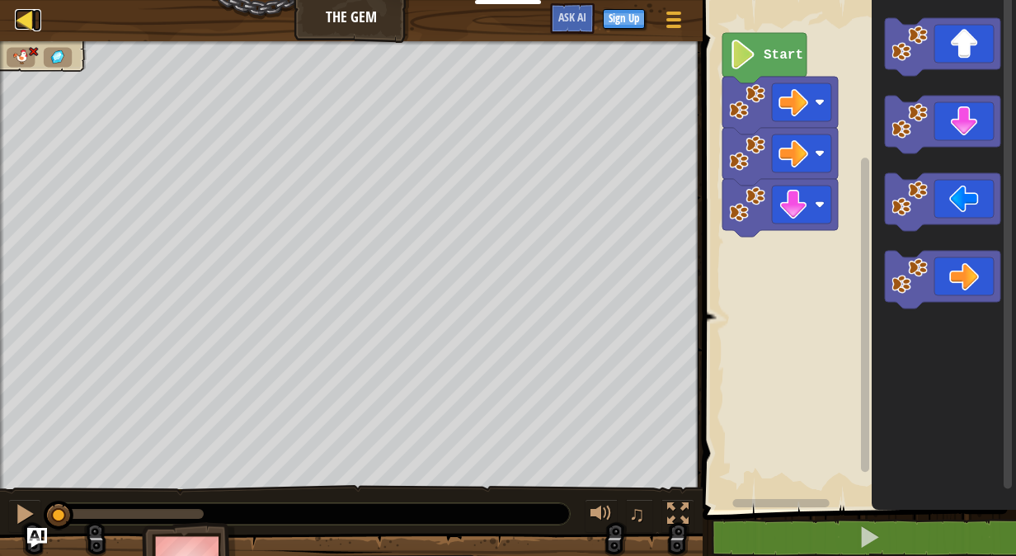
click at [26, 25] on div at bounding box center [25, 19] width 21 height 21
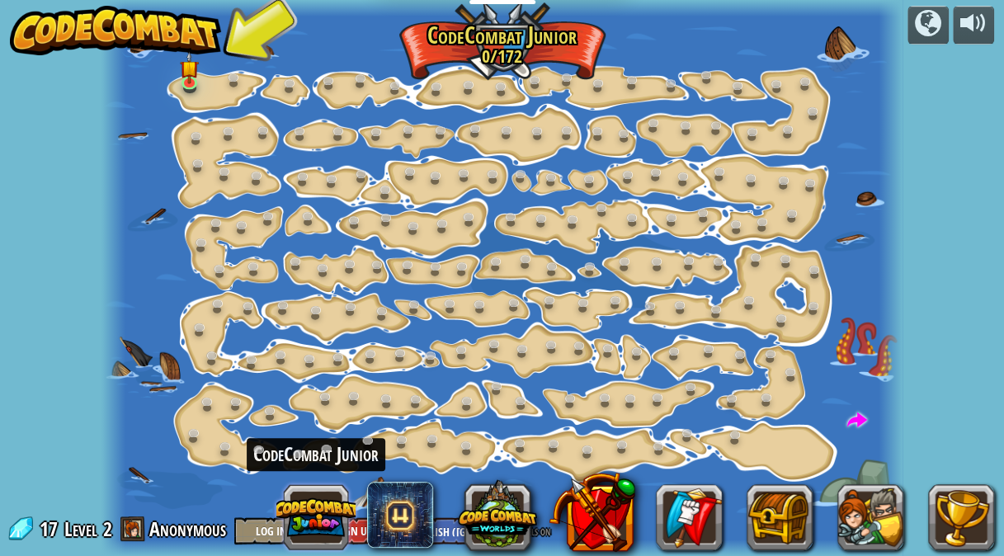
click at [320, 518] on button at bounding box center [315, 517] width 79 height 79
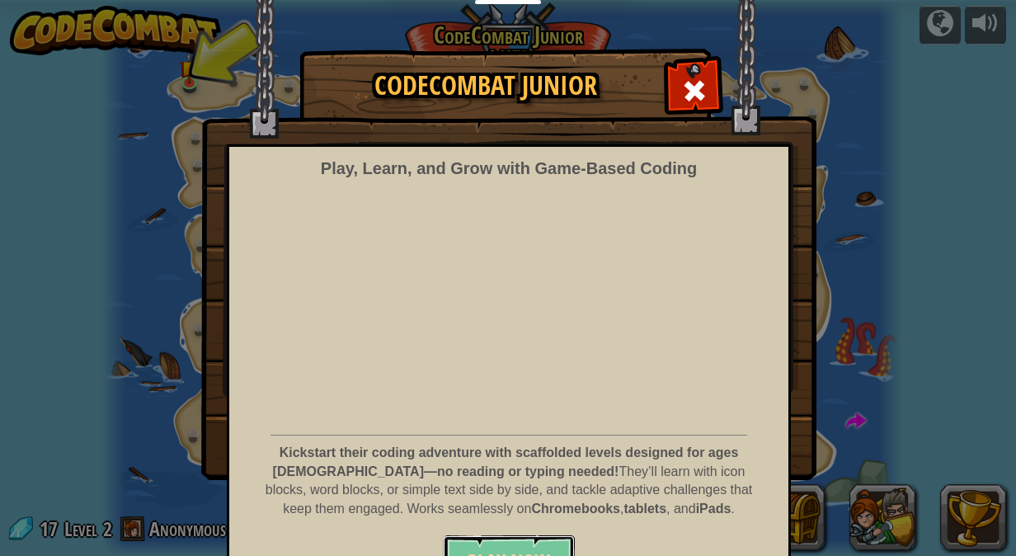
click at [492, 544] on button "Play Now" at bounding box center [509, 559] width 132 height 49
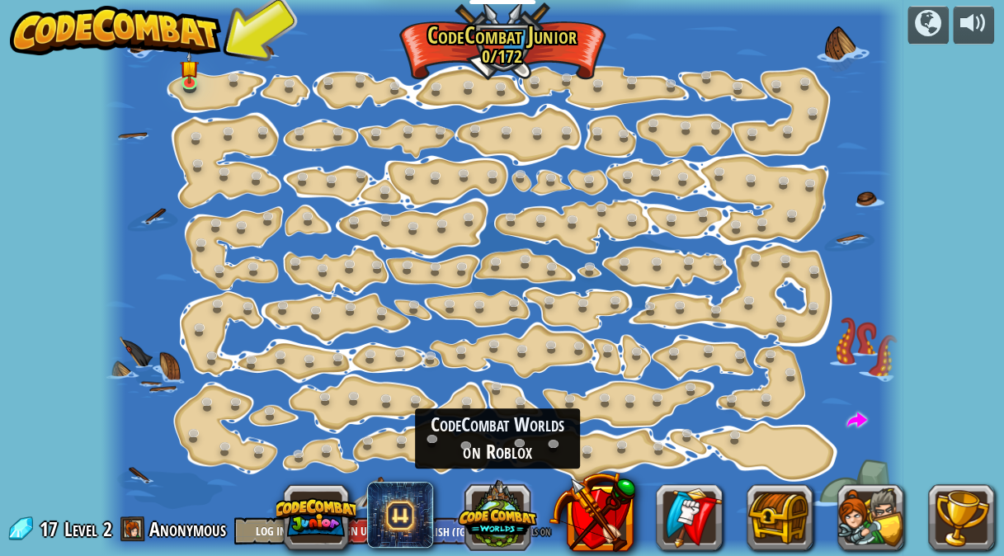
click at [481, 522] on button at bounding box center [497, 514] width 79 height 79
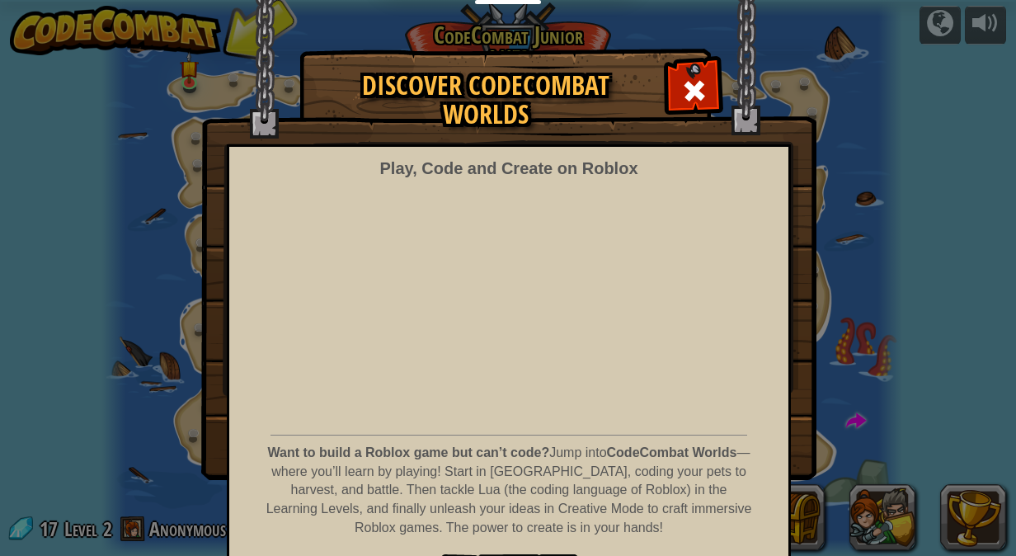
scroll to position [58, 0]
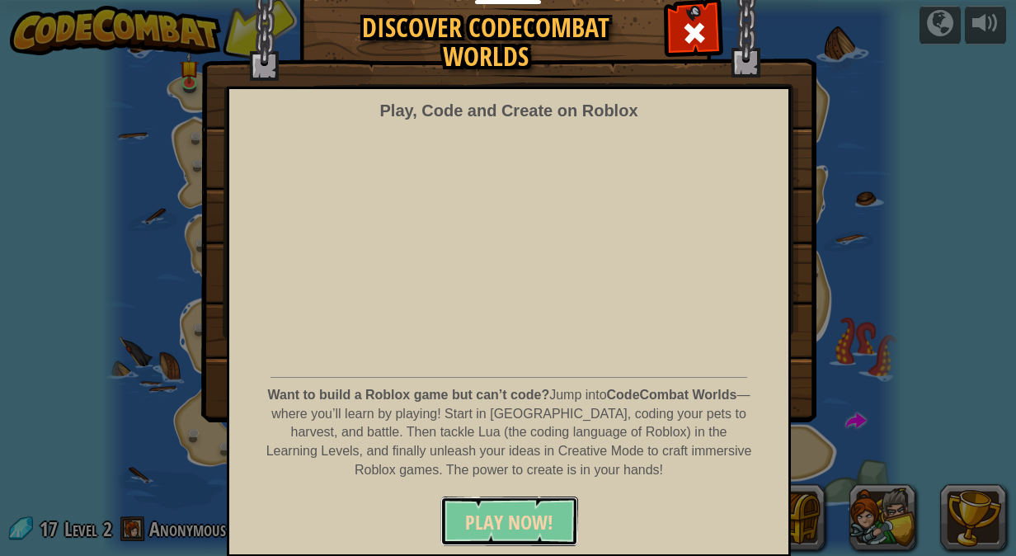
click at [513, 509] on span "PLAY NOW!" at bounding box center [509, 522] width 88 height 26
click at [452, 516] on button "PLAY NOW!" at bounding box center [509, 521] width 138 height 49
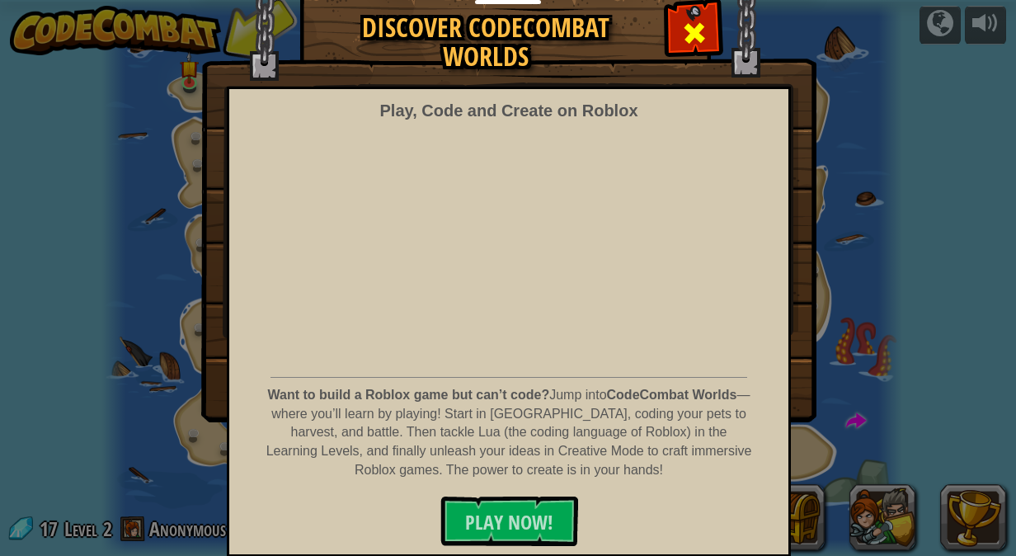
click at [685, 40] on span at bounding box center [694, 33] width 26 height 26
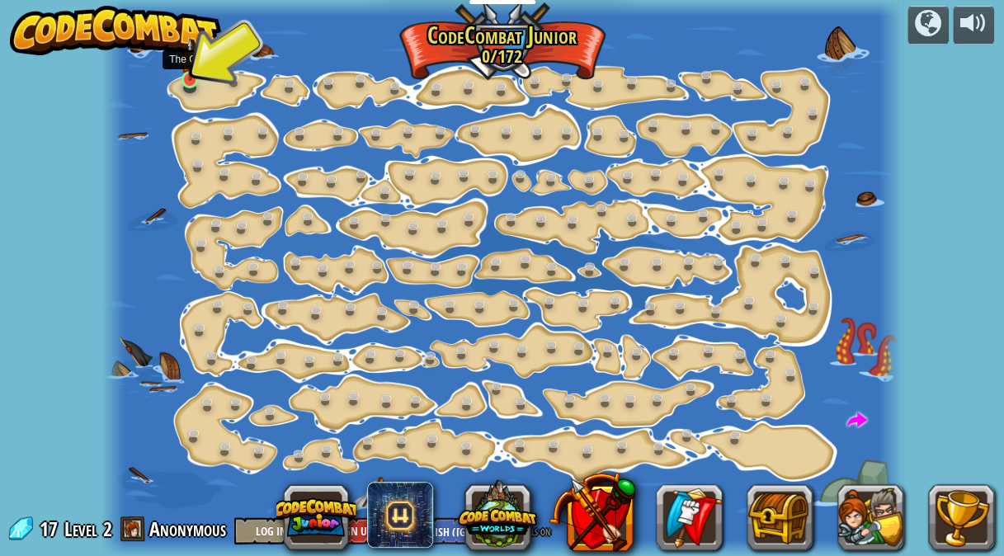
click at [188, 77] on img at bounding box center [190, 59] width 19 height 43
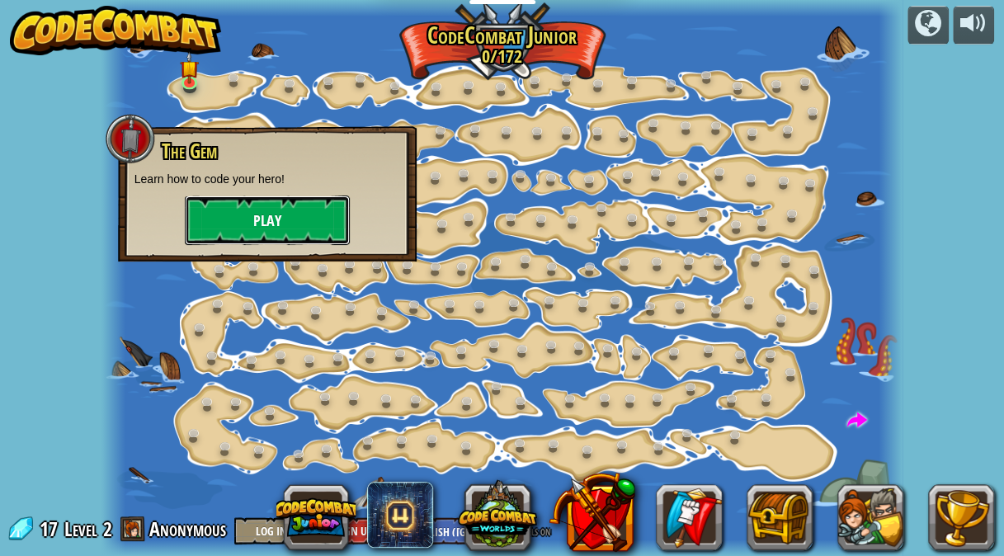
click at [285, 234] on button "Play" at bounding box center [267, 219] width 165 height 49
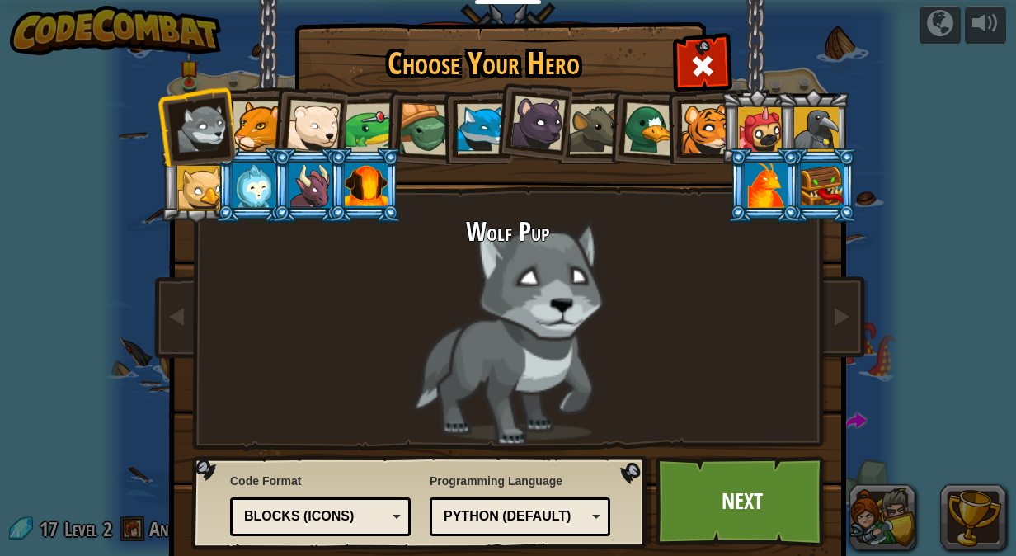
click at [520, 383] on div "Wolf Pup" at bounding box center [508, 331] width 619 height 227
